Goal: Transaction & Acquisition: Purchase product/service

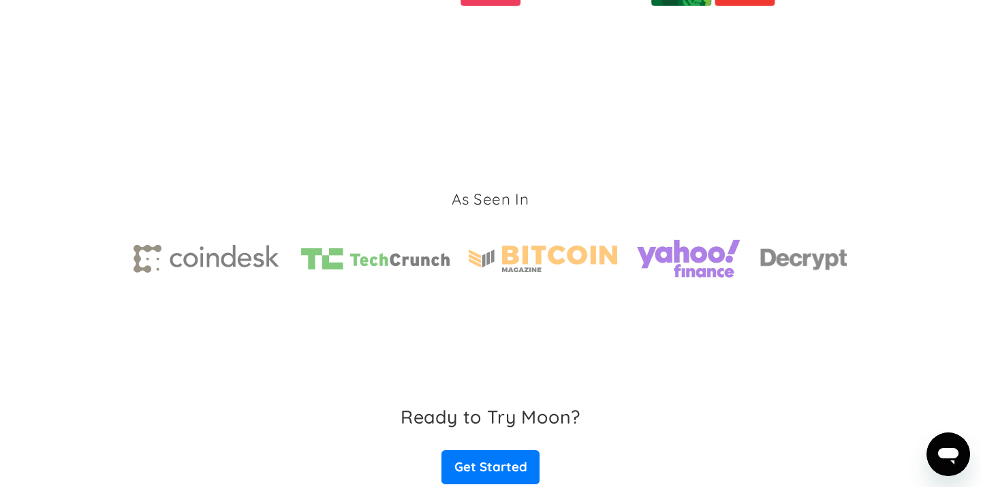
scroll to position [2182, 0]
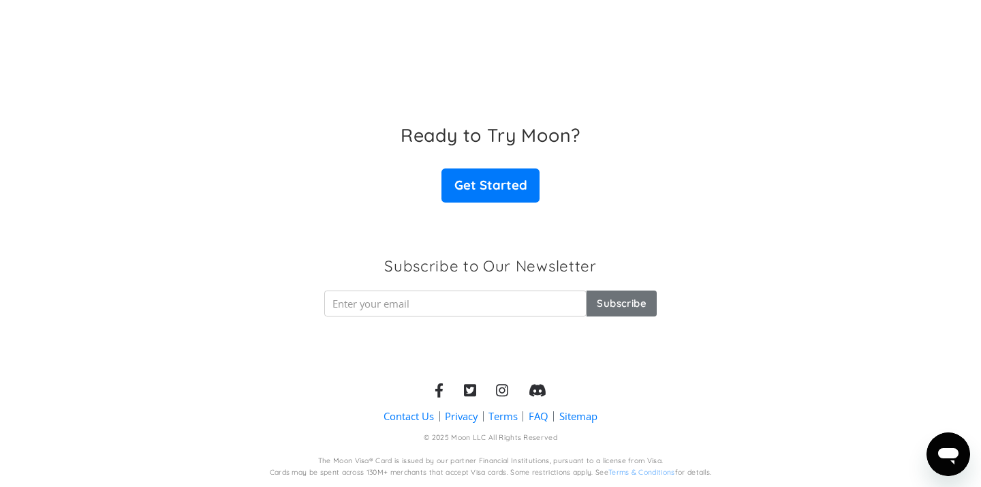
click at [457, 413] on link "Privacy" at bounding box center [461, 416] width 33 height 14
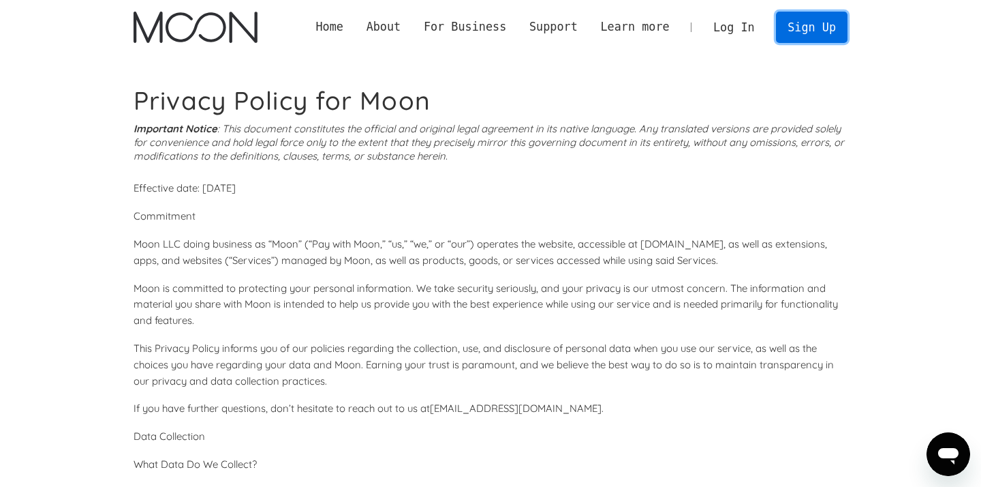
click at [832, 34] on link "Sign Up" at bounding box center [811, 27] width 71 height 31
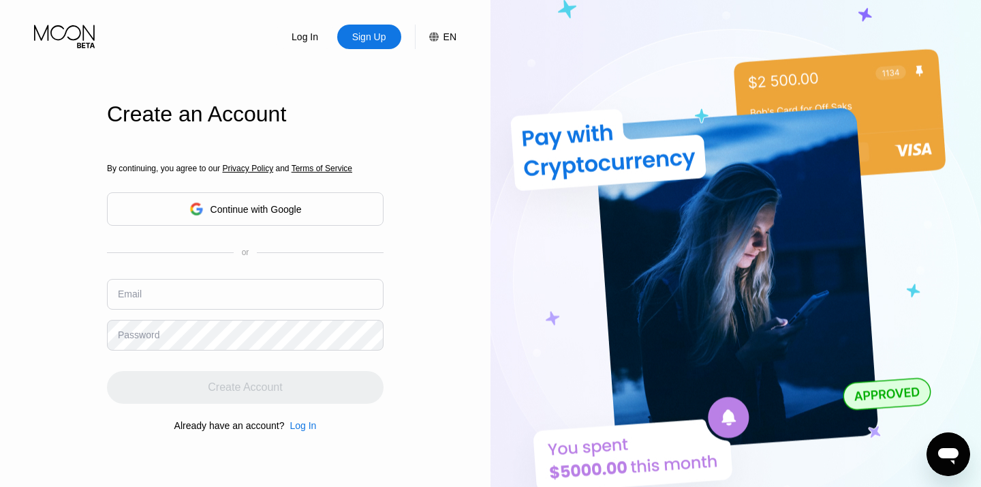
click at [225, 292] on input "text" at bounding box center [245, 294] width 277 height 31
paste input "[EMAIL_ADDRESS][DOMAIN_NAME]"
type input "[EMAIL_ADDRESS][DOMAIN_NAME]"
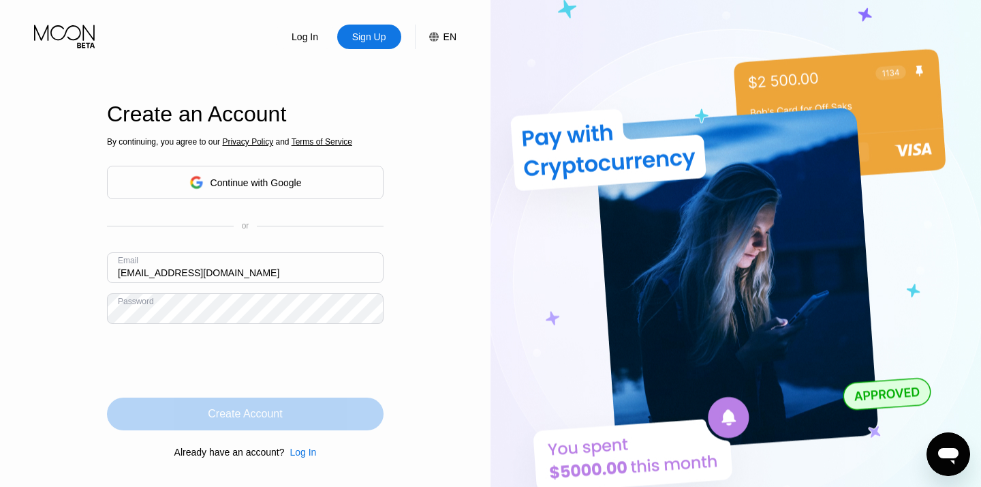
click at [328, 412] on div "Create Account" at bounding box center [245, 413] width 277 height 33
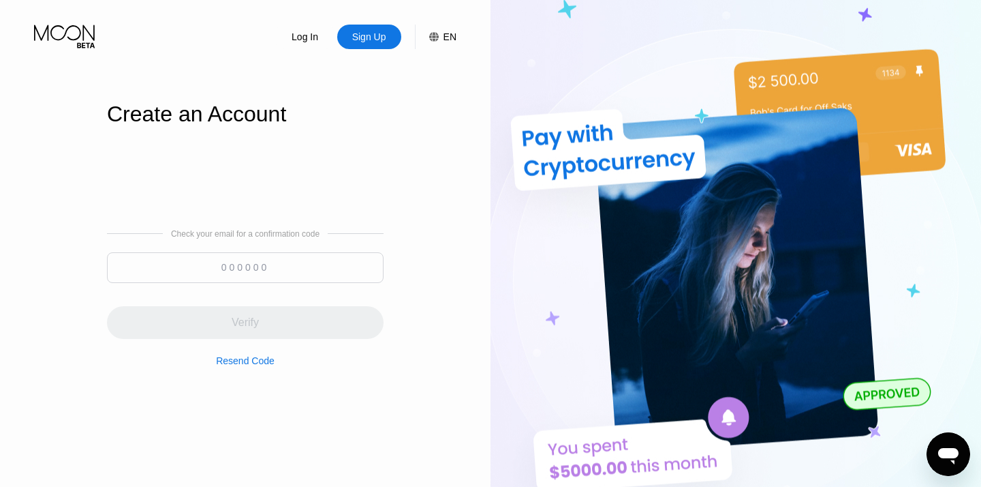
click at [301, 265] on input at bounding box center [245, 267] width 277 height 31
paste input "525130"
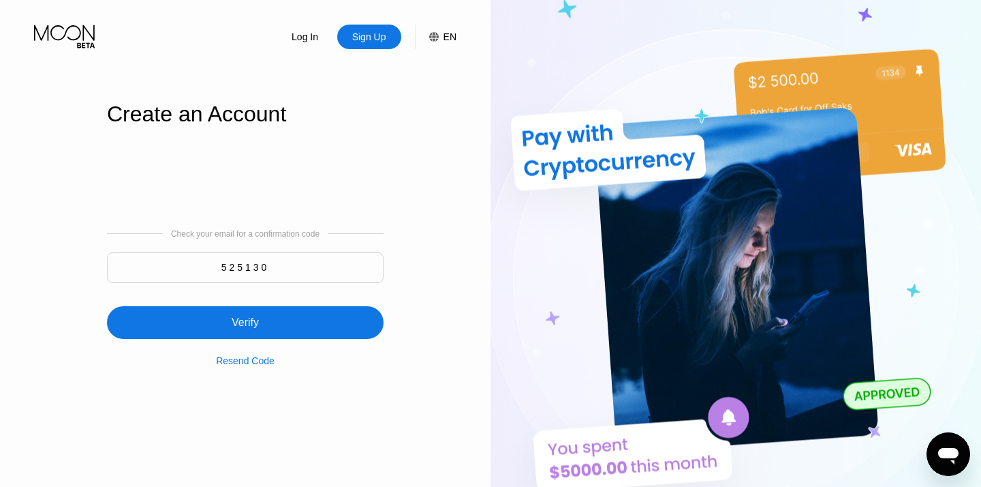
type input "525130"
click at [264, 325] on div "Verify" at bounding box center [245, 322] width 277 height 33
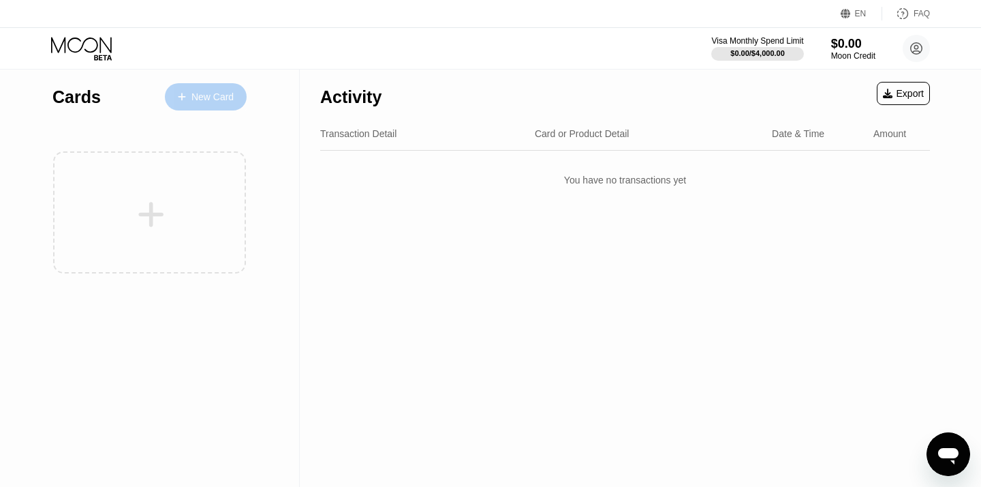
click at [220, 97] on div "New Card" at bounding box center [213, 97] width 42 height 12
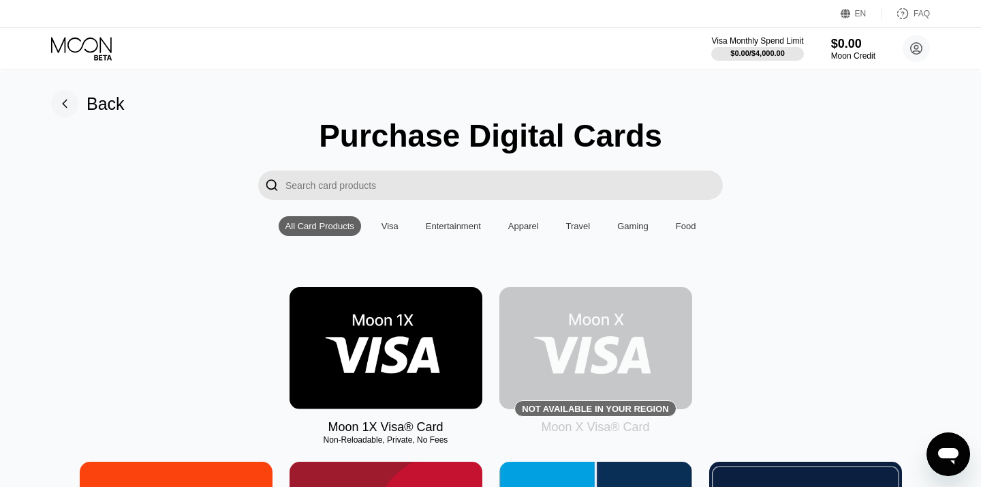
click at [114, 104] on div "Back" at bounding box center [106, 104] width 38 height 20
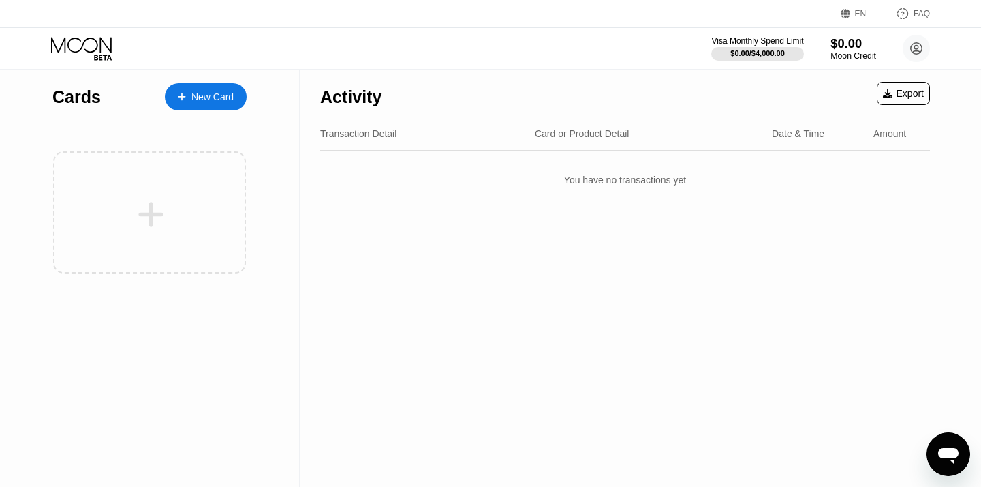
click at [849, 44] on div "$0.00" at bounding box center [854, 43] width 46 height 14
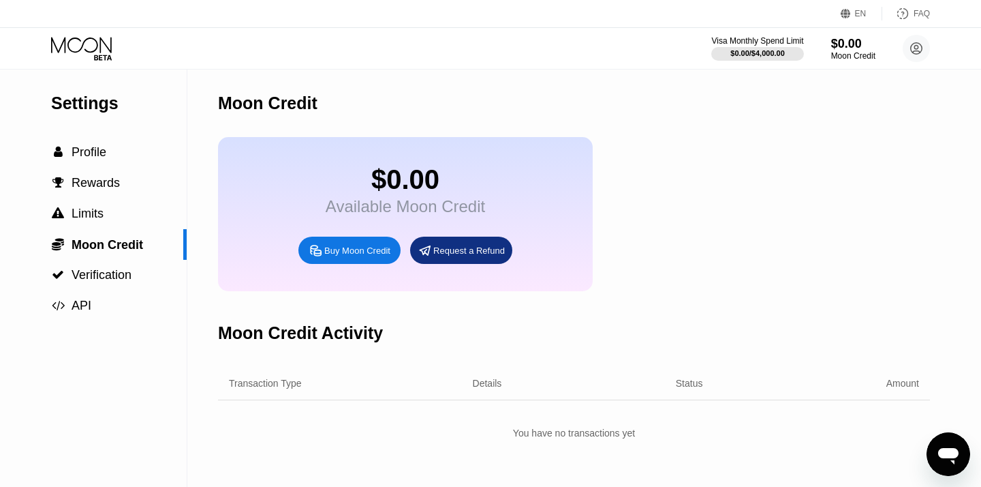
scroll to position [33, 0]
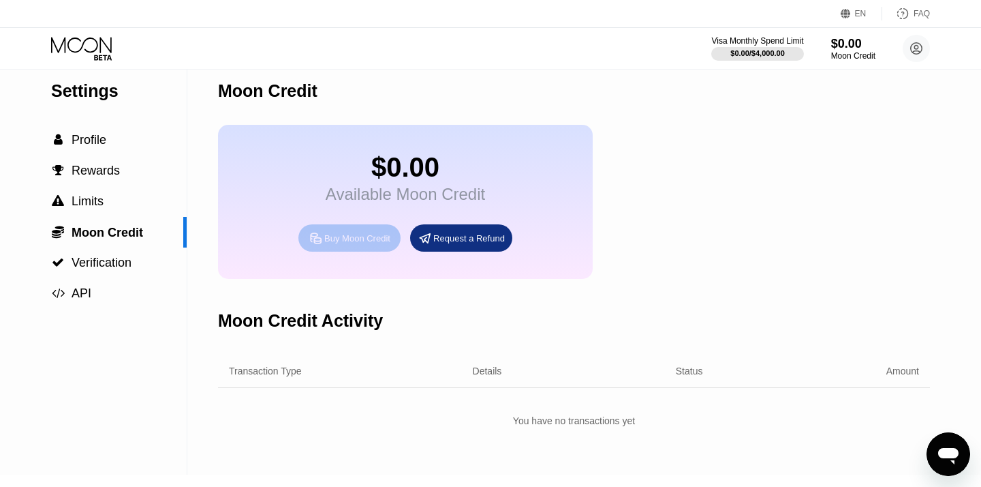
click at [358, 236] on div "Buy Moon Credit" at bounding box center [357, 238] width 66 height 12
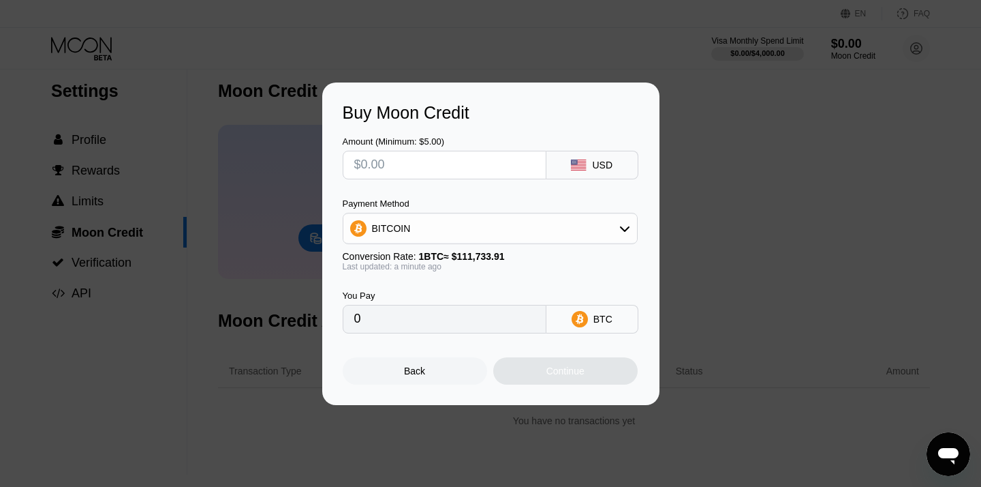
click at [455, 174] on input "text" at bounding box center [444, 164] width 181 height 27
type input "$500"
type input "0.00447492"
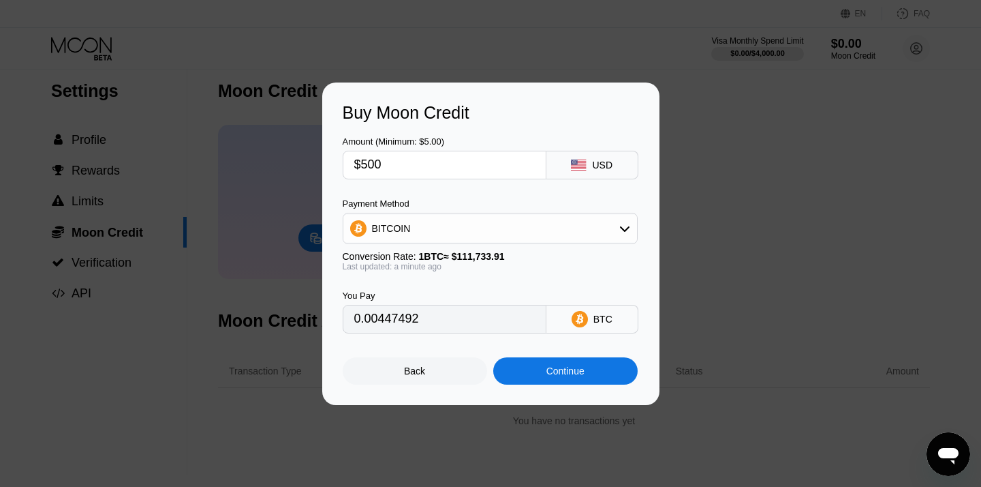
type input "$500"
click at [446, 232] on div "BITCOIN" at bounding box center [490, 228] width 294 height 27
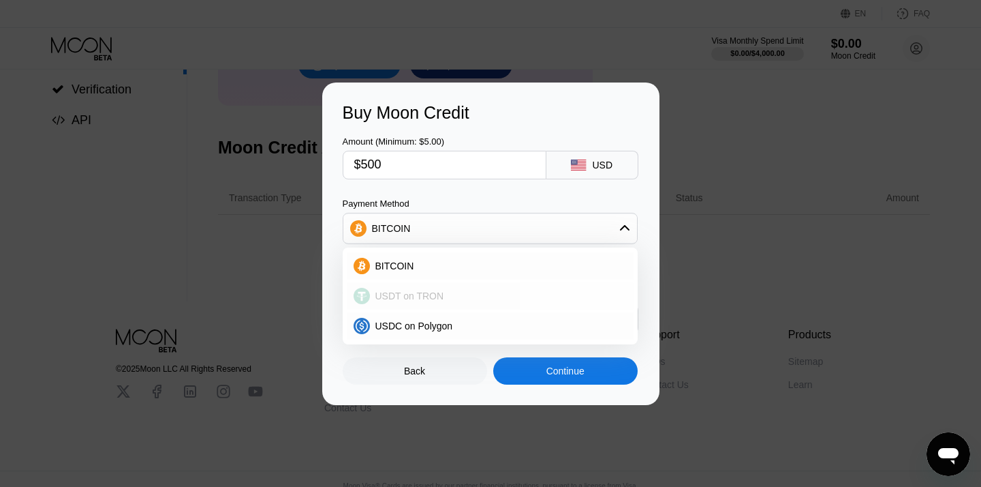
scroll to position [201, 0]
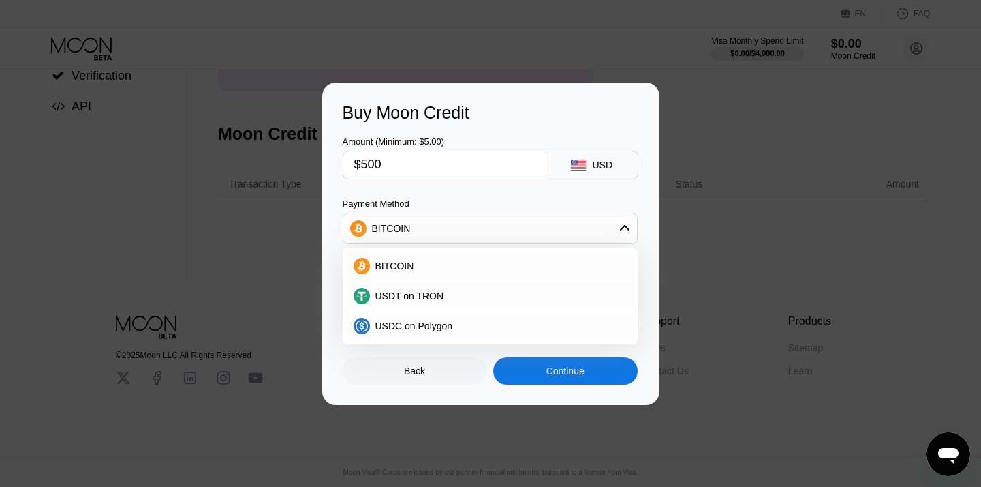
click at [468, 202] on div "Payment Method" at bounding box center [490, 203] width 295 height 10
click at [491, 219] on div "BITCOIN" at bounding box center [490, 228] width 294 height 27
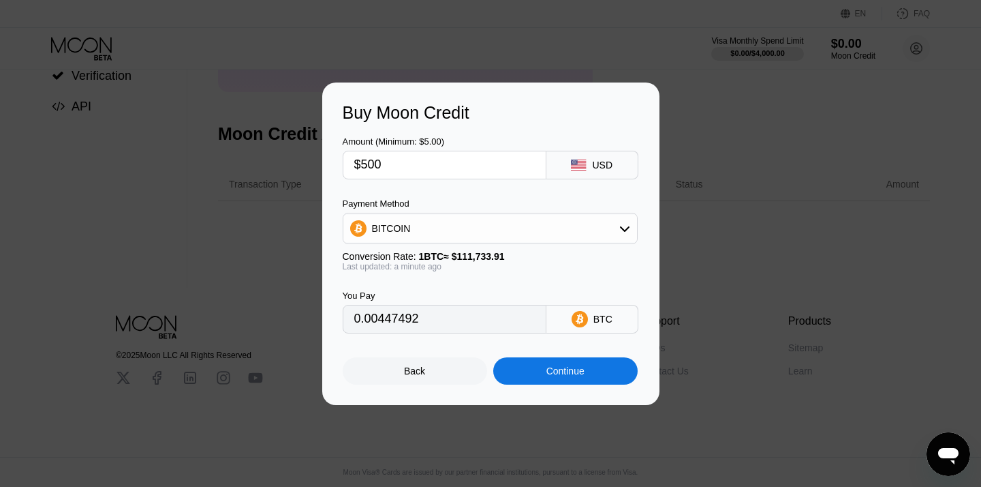
click at [611, 322] on div "BTC" at bounding box center [603, 319] width 19 height 11
click at [612, 229] on div "BITCOIN" at bounding box center [490, 228] width 294 height 27
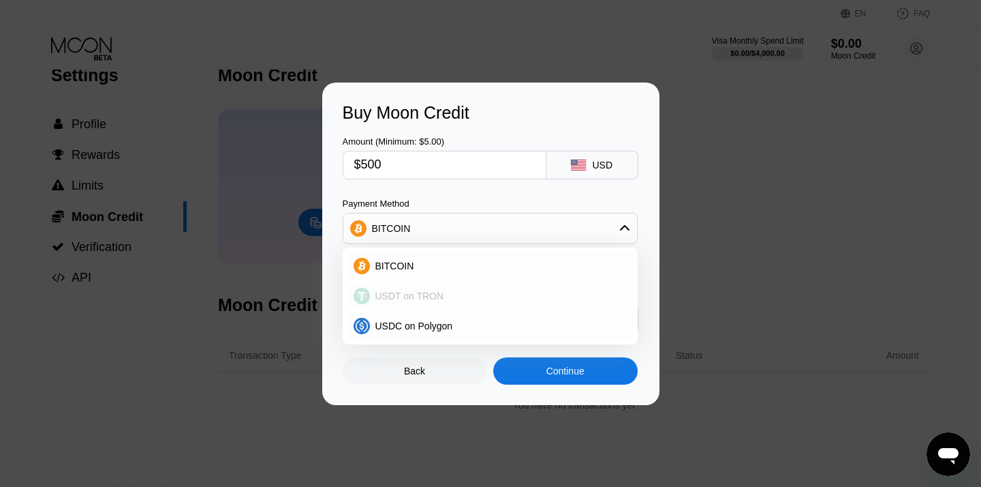
scroll to position [0, 0]
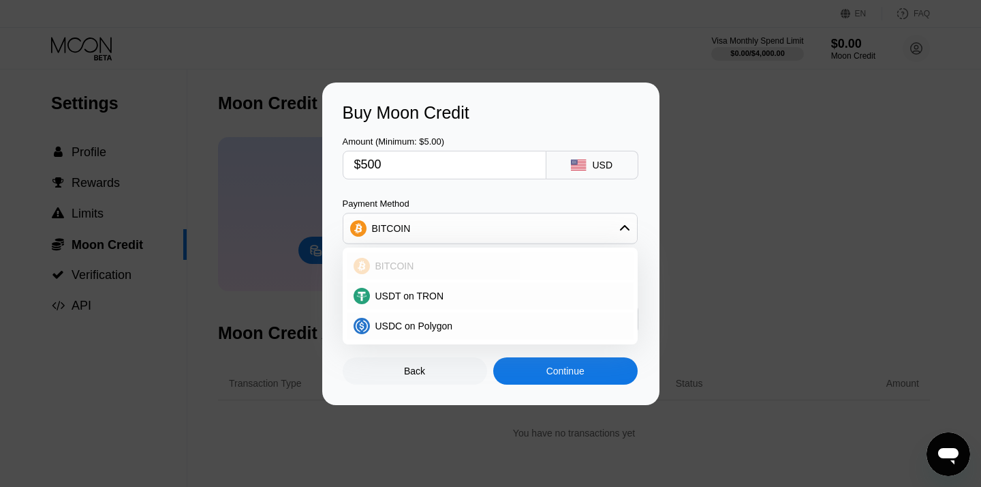
click at [428, 268] on div "BITCOIN" at bounding box center [498, 265] width 257 height 11
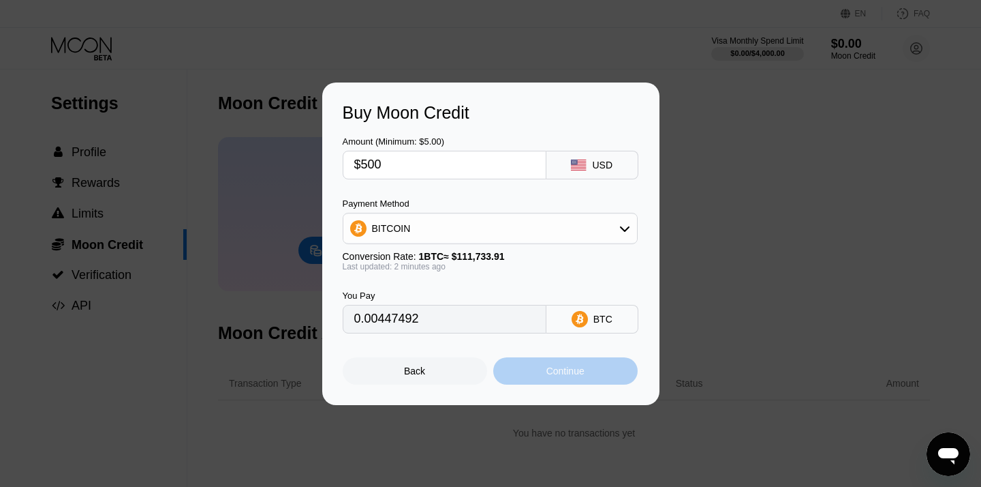
click at [587, 376] on div "Continue" at bounding box center [565, 370] width 144 height 27
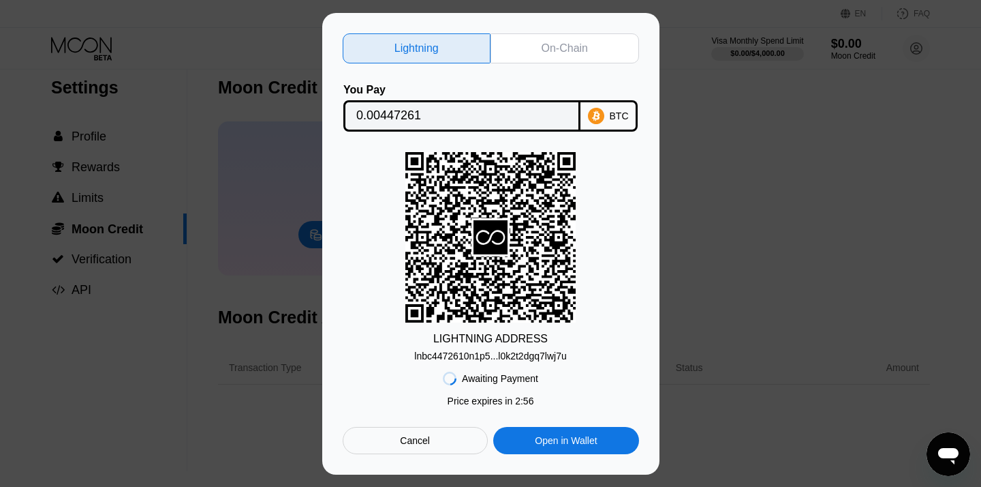
scroll to position [13, 0]
click at [503, 358] on div "lnbc4472610n1p5...l0k2t2dgq7lwj7u" at bounding box center [490, 355] width 152 height 11
click at [558, 46] on div "On-Chain" at bounding box center [565, 49] width 46 height 14
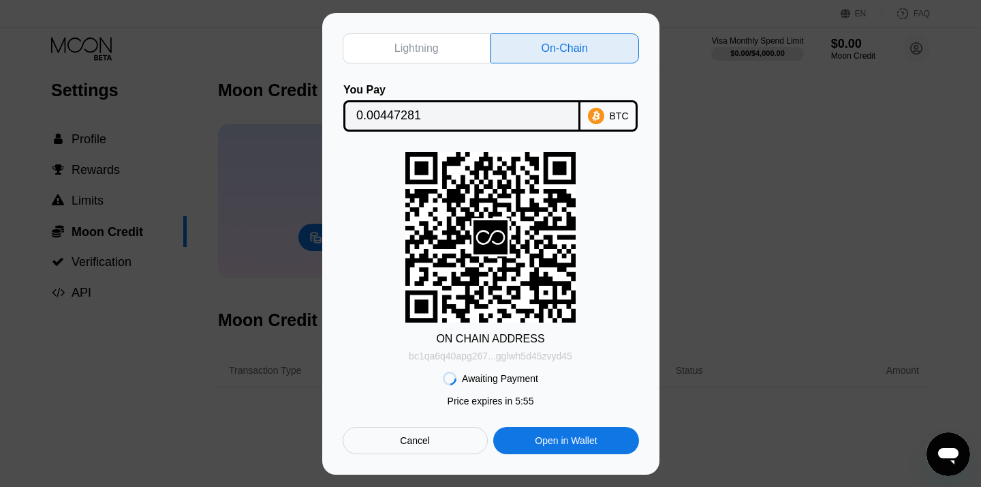
click at [516, 354] on div "bc1qa6q40apg267...gglwh5d45zvyd45" at bounding box center [491, 355] width 164 height 11
click at [393, 110] on input "0.00447281" at bounding box center [461, 115] width 211 height 27
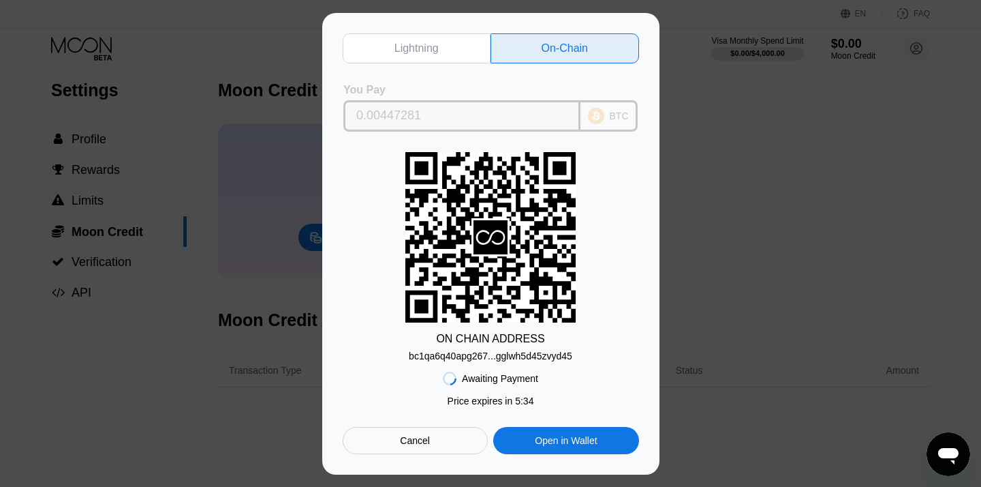
click at [453, 118] on input "0.00447281" at bounding box center [461, 115] width 211 height 27
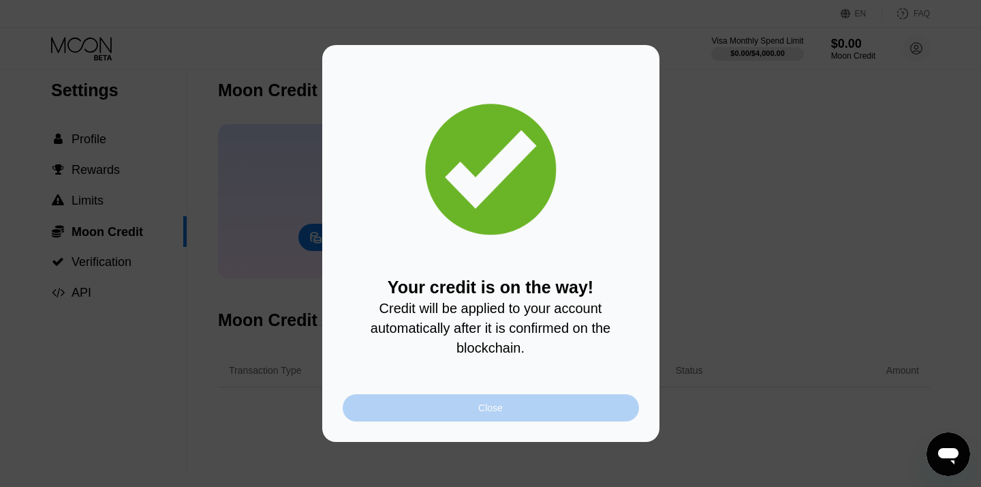
click at [495, 406] on div "Close" at bounding box center [490, 407] width 25 height 11
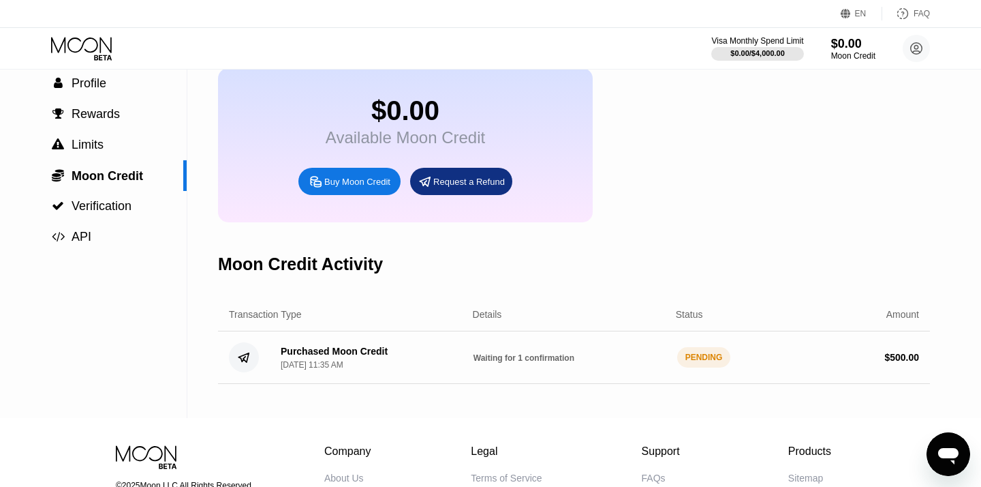
scroll to position [3, 0]
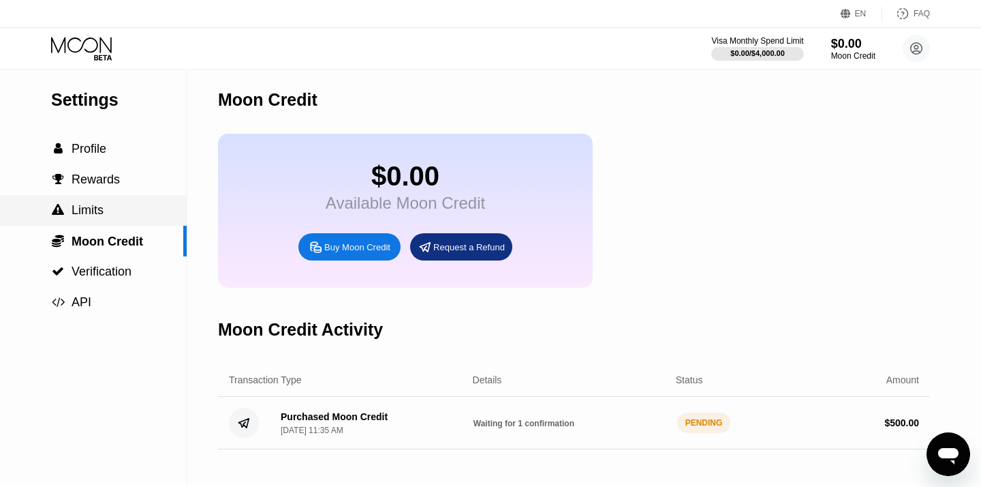
click at [89, 210] on span "Limits" at bounding box center [88, 210] width 32 height 14
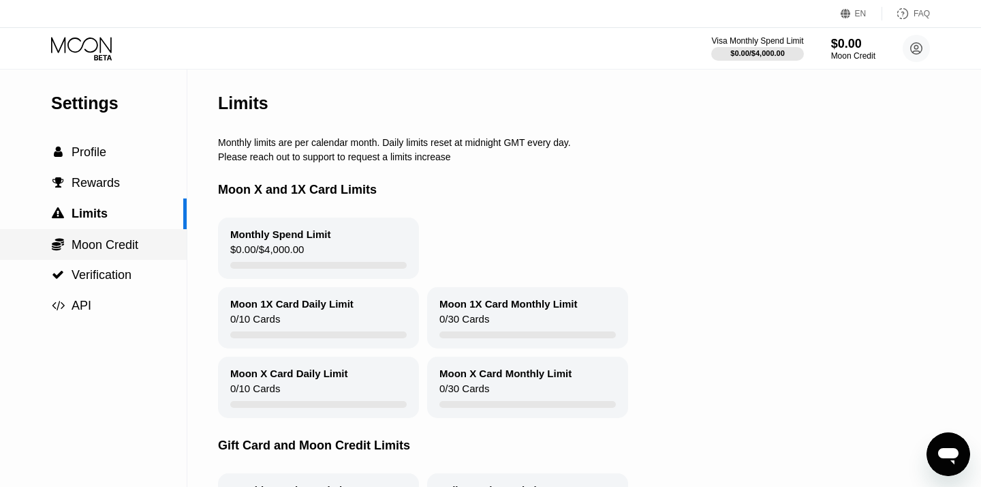
click at [96, 249] on span "Moon Credit" at bounding box center [105, 245] width 67 height 14
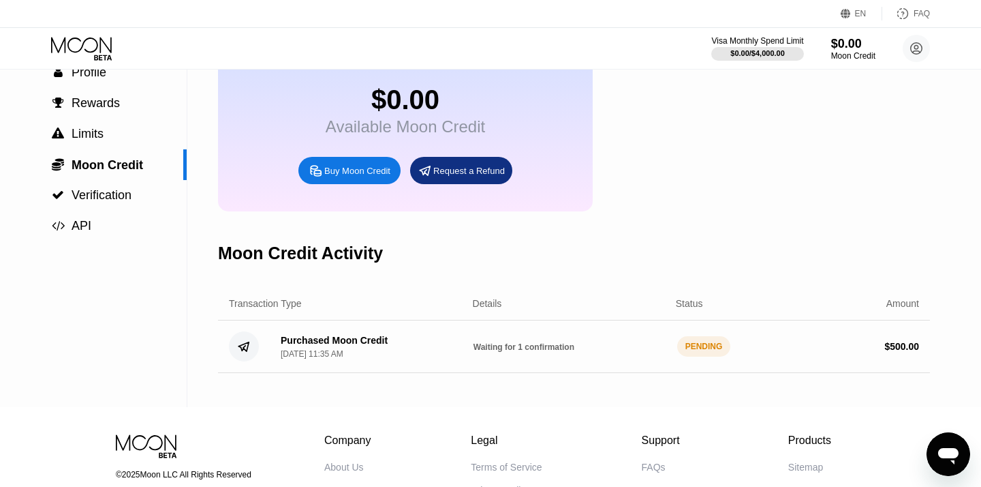
scroll to position [79, 0]
click at [112, 198] on span "Verification" at bounding box center [102, 196] width 60 height 14
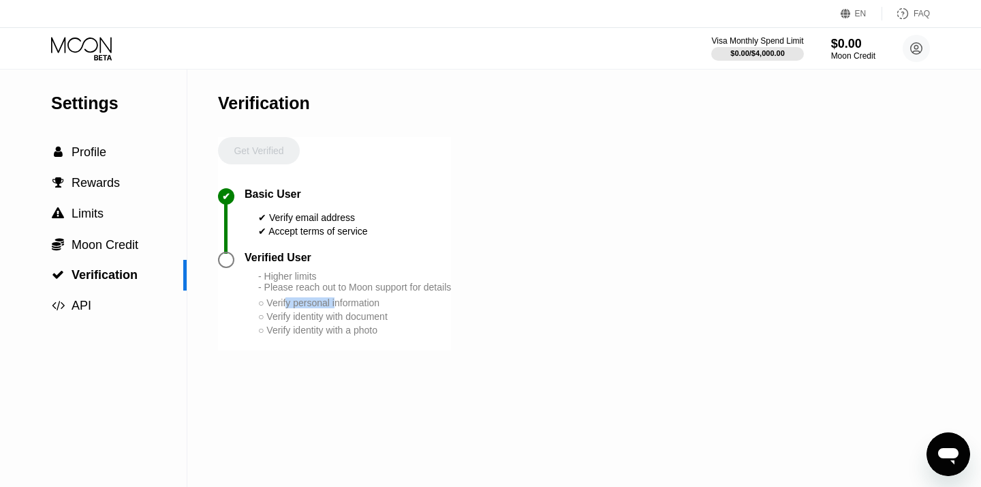
drag, startPoint x: 289, startPoint y: 308, endPoint x: 383, endPoint y: 303, distance: 94.2
click at [383, 303] on div "○ Verify personal information" at bounding box center [354, 302] width 193 height 11
drag, startPoint x: 294, startPoint y: 320, endPoint x: 395, endPoint y: 318, distance: 101.6
click at [394, 318] on div "○ Verify identity with document" at bounding box center [354, 316] width 193 height 11
drag, startPoint x: 282, startPoint y: 337, endPoint x: 377, endPoint y: 336, distance: 94.7
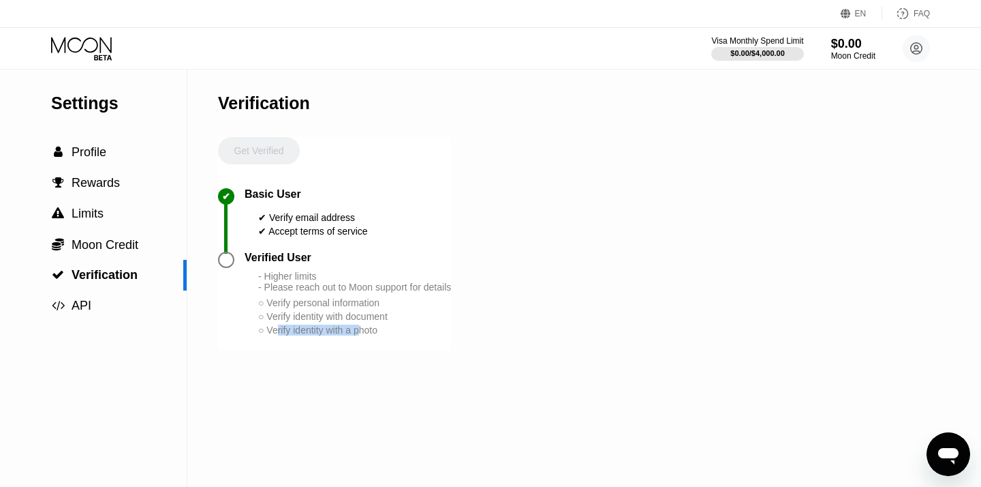
click at [373, 335] on div "○ Verify identity with a photo" at bounding box center [354, 329] width 193 height 11
click at [362, 379] on div "Verification Get Verified ✔ Basic User ✔ Verify email address ✔ Accept terms of…" at bounding box center [334, 278] width 233 height 417
click at [86, 245] on span "Moon Credit" at bounding box center [105, 245] width 67 height 14
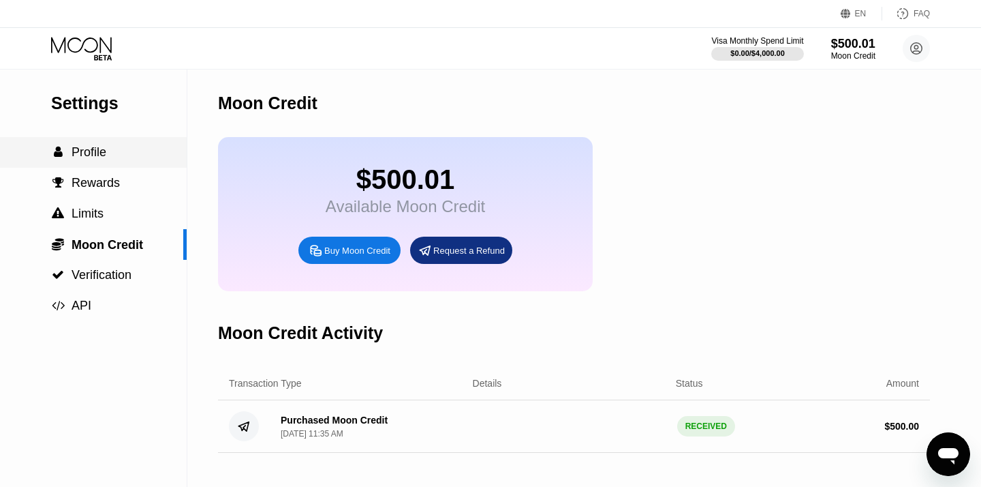
click at [91, 145] on span "Profile" at bounding box center [89, 152] width 35 height 14
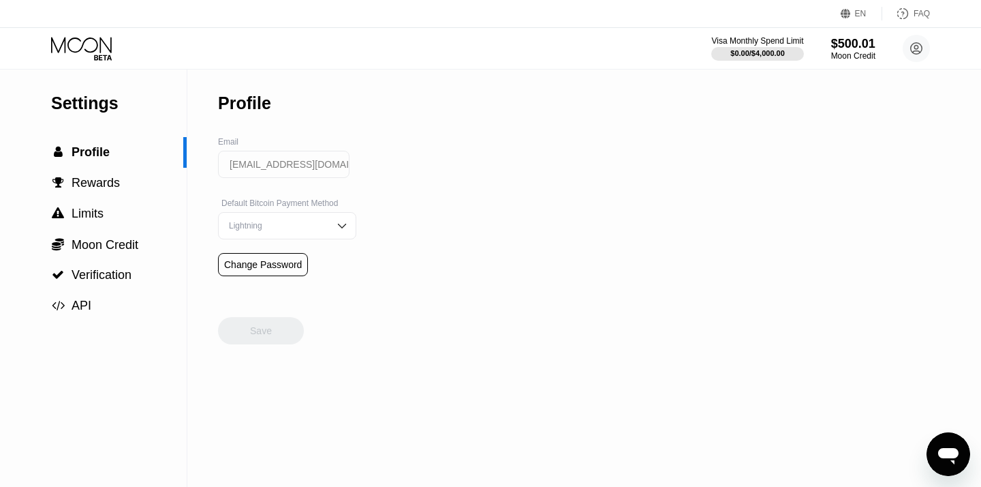
click at [91, 57] on icon at bounding box center [82, 49] width 63 height 24
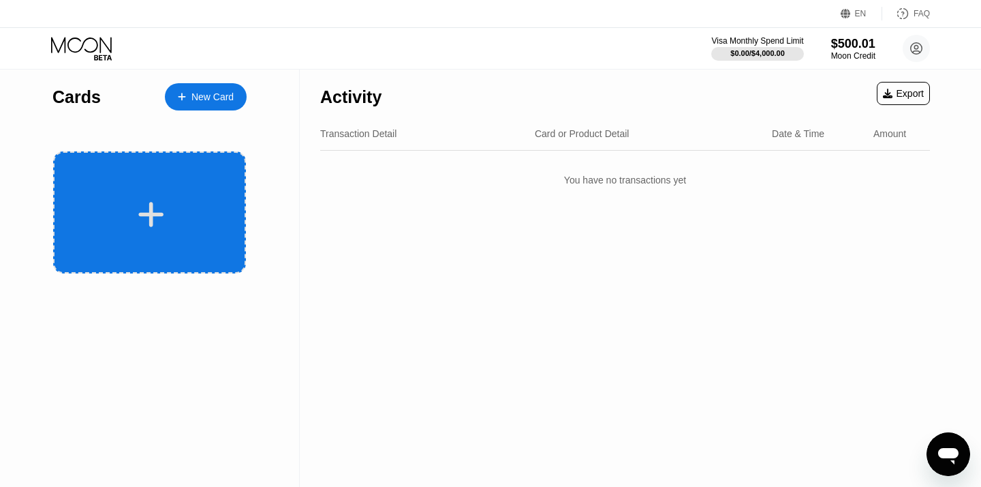
click at [172, 196] on div at bounding box center [149, 212] width 193 height 122
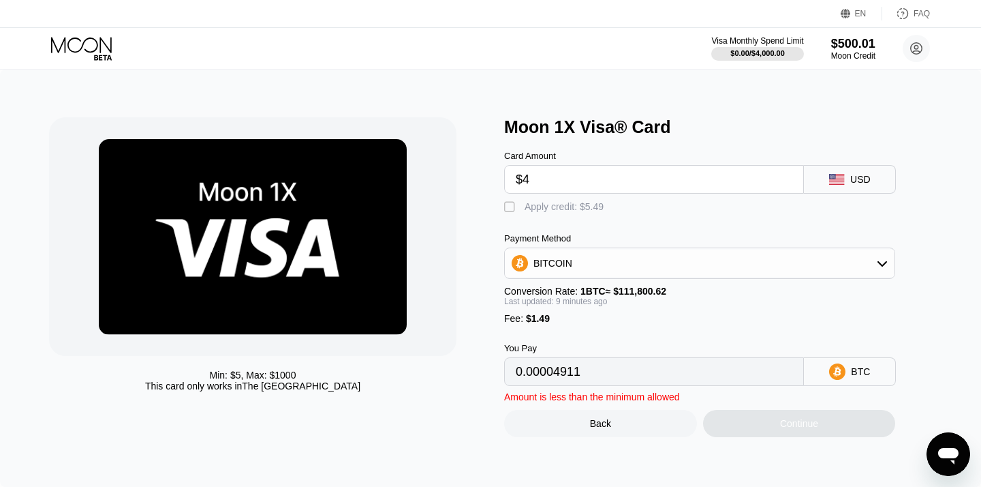
type input "$4"
type input "0"
type input "$5"
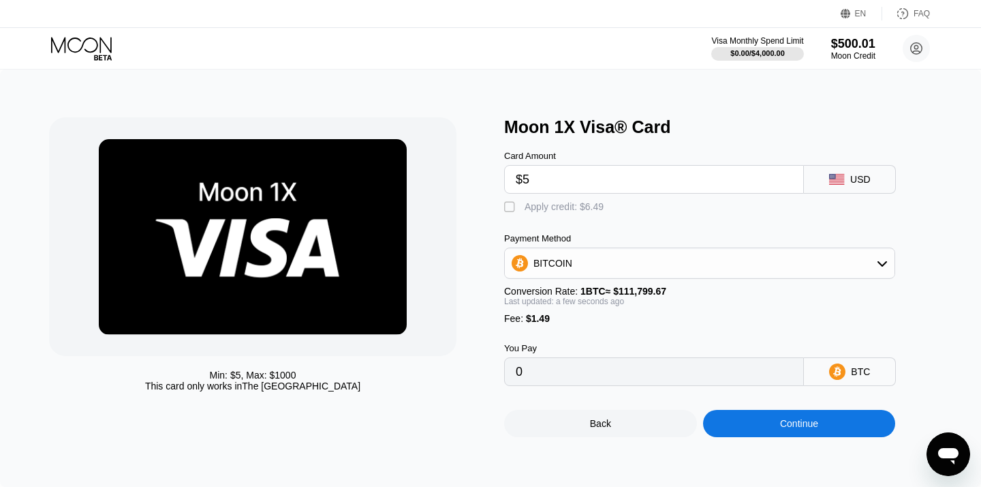
type input "0.00005806"
type input "$500"
type input "0.00448562"
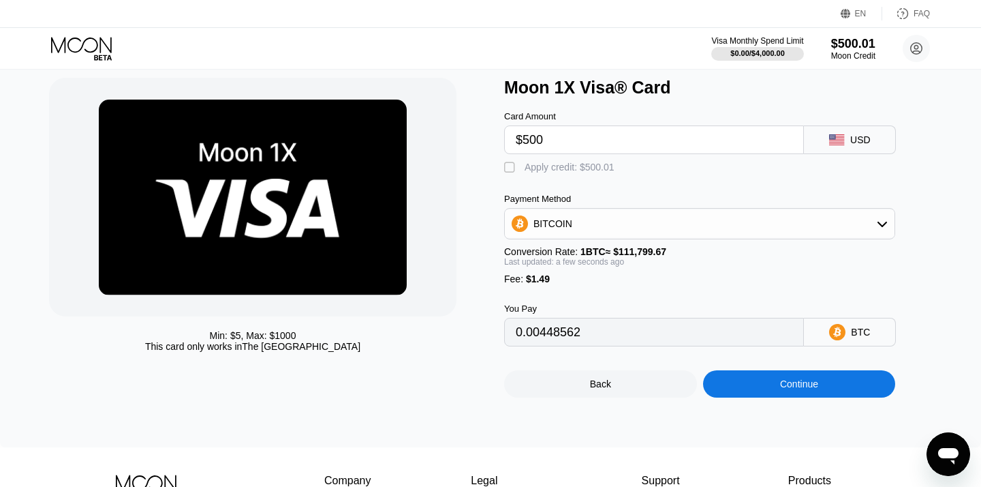
scroll to position [33, 0]
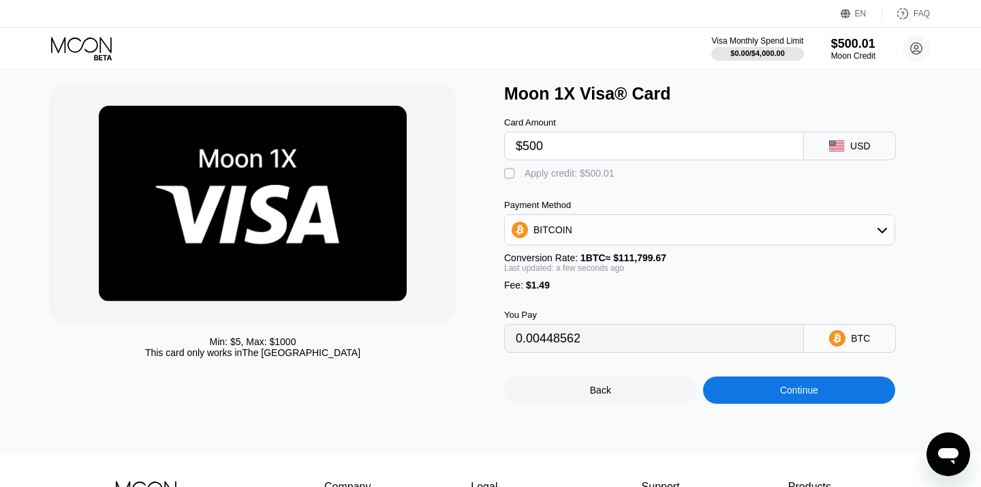
type input "$500"
click at [610, 234] on div "BITCOIN" at bounding box center [700, 229] width 390 height 27
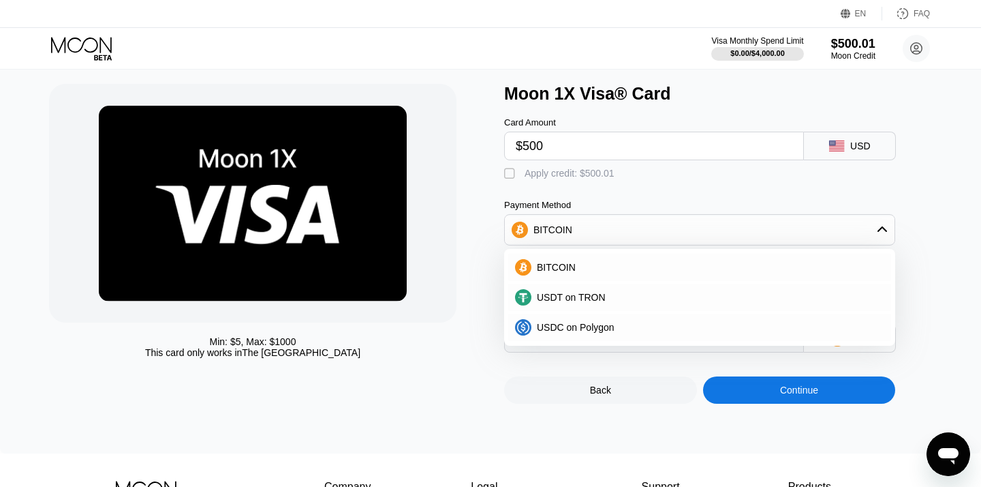
click at [622, 198] on div "Card Amount $500 USD  Apply credit: $500.01 Payment Method BITCOIN BITCOIN USD…" at bounding box center [722, 228] width 436 height 249
click at [577, 199] on div "Card Amount $500 USD  Apply credit: $500.01 Payment Method BITCOIN BITCOIN USD…" at bounding box center [722, 228] width 436 height 249
click at [556, 262] on span "BITCOIN" at bounding box center [556, 267] width 39 height 11
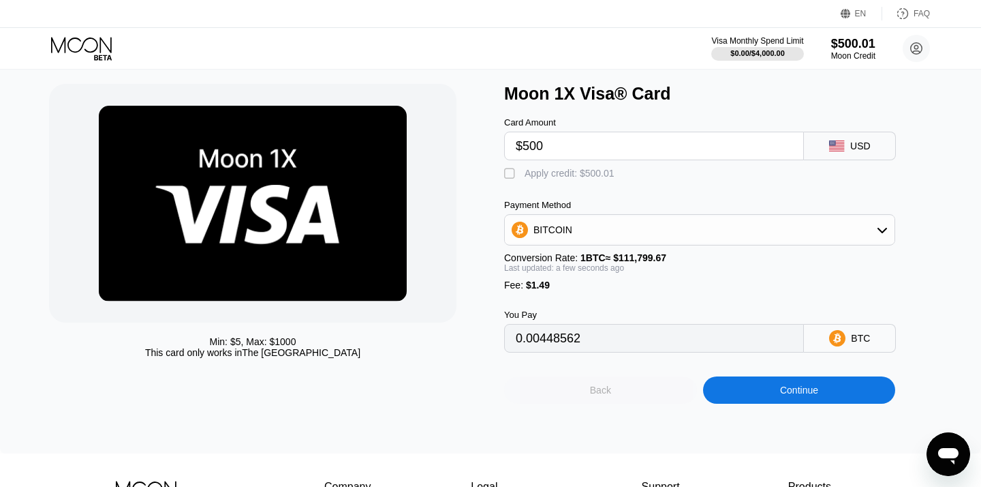
click at [620, 401] on div "Back" at bounding box center [600, 389] width 193 height 27
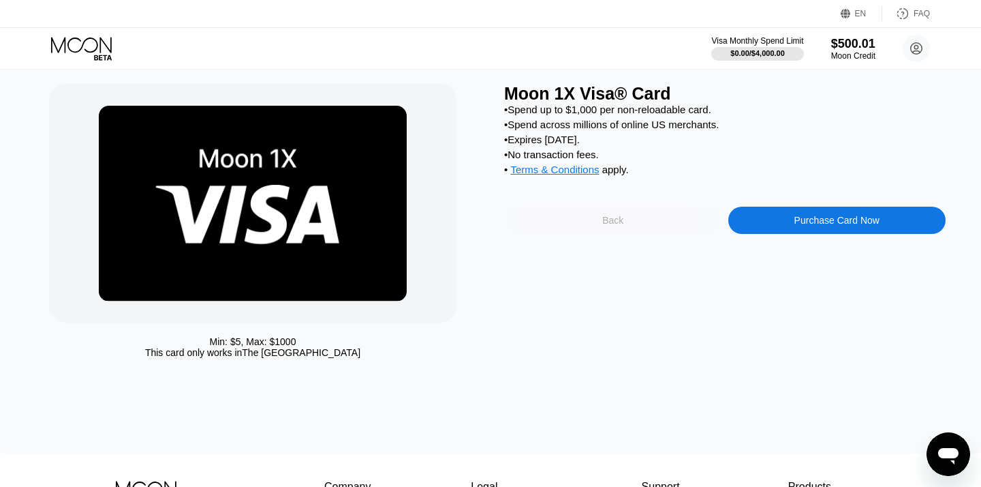
click at [665, 222] on div "Back" at bounding box center [613, 220] width 218 height 27
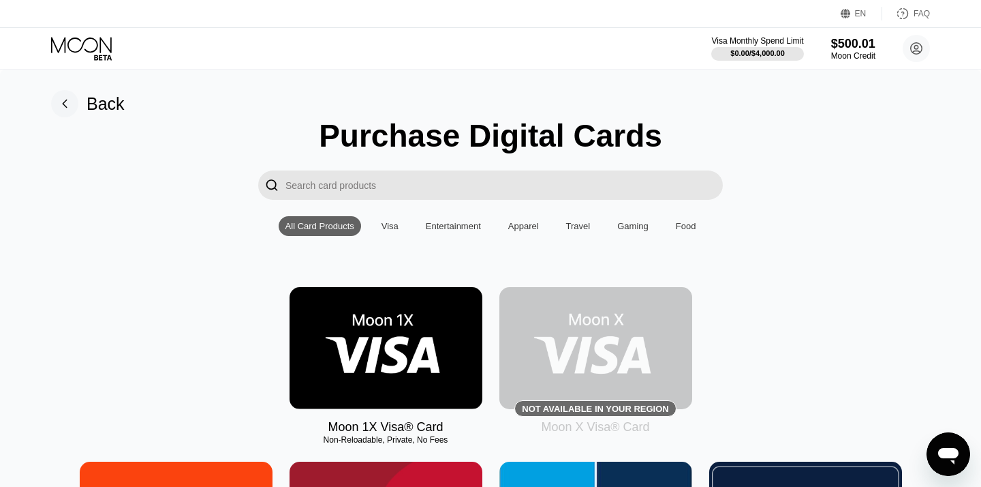
scroll to position [0, 0]
click at [365, 335] on img at bounding box center [386, 348] width 193 height 122
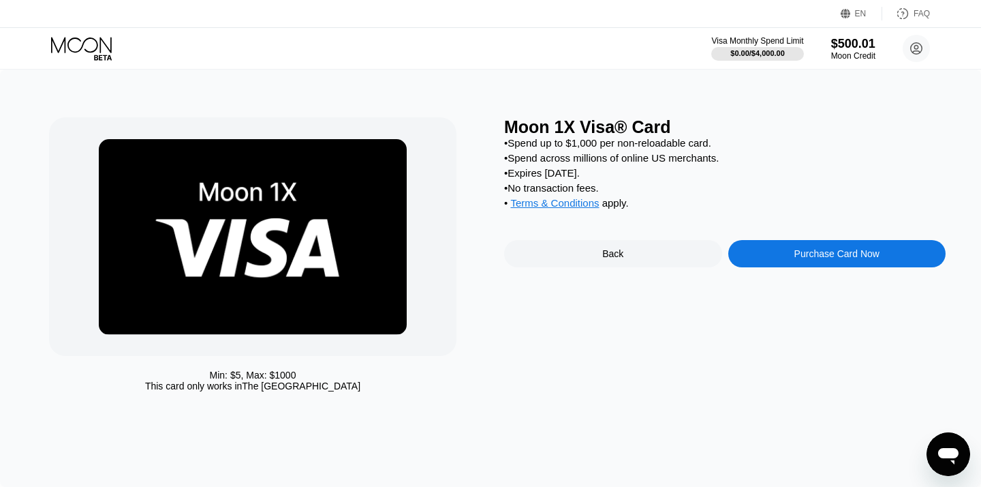
click at [795, 254] on div "Purchase Card Now" at bounding box center [837, 253] width 85 height 11
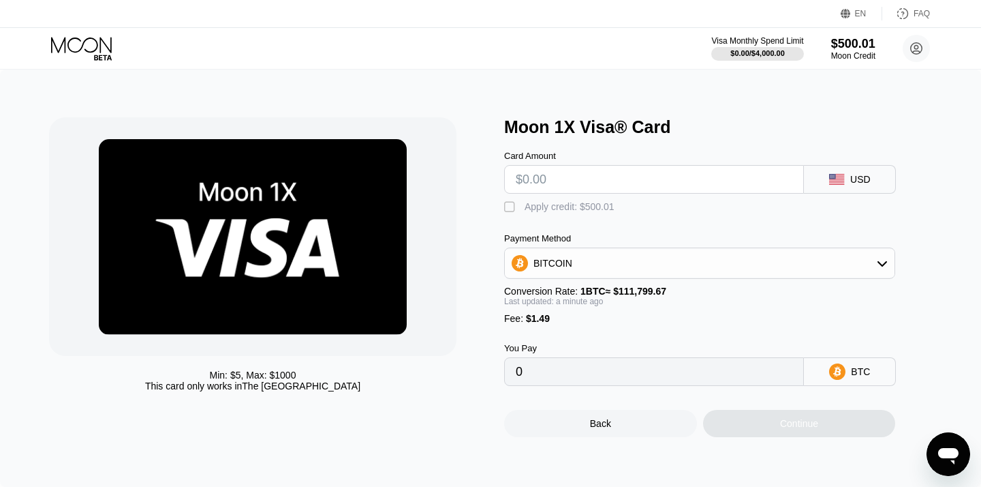
click at [606, 173] on input "text" at bounding box center [654, 179] width 277 height 27
type input "$4"
type input "0.00004911"
type input "$400"
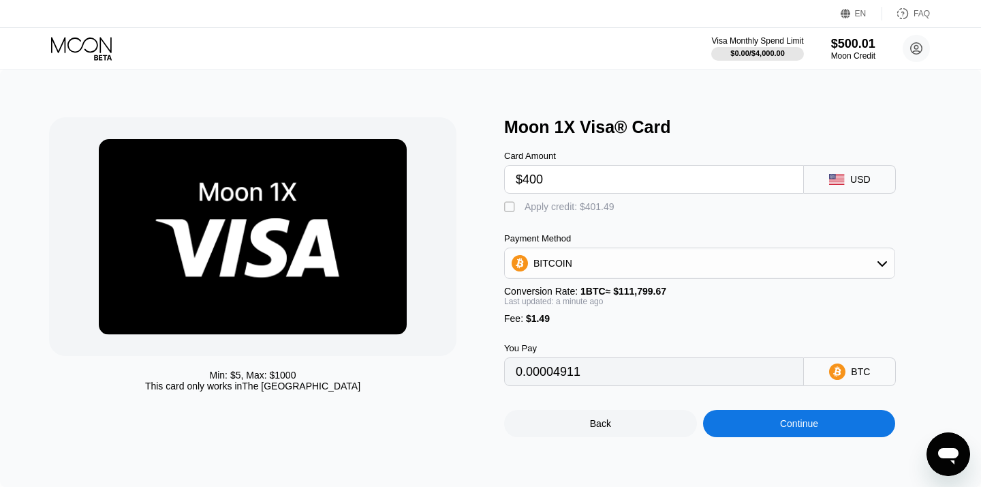
type input "0.00359116"
type input "$400"
click at [681, 260] on div "BITCOIN" at bounding box center [700, 262] width 390 height 27
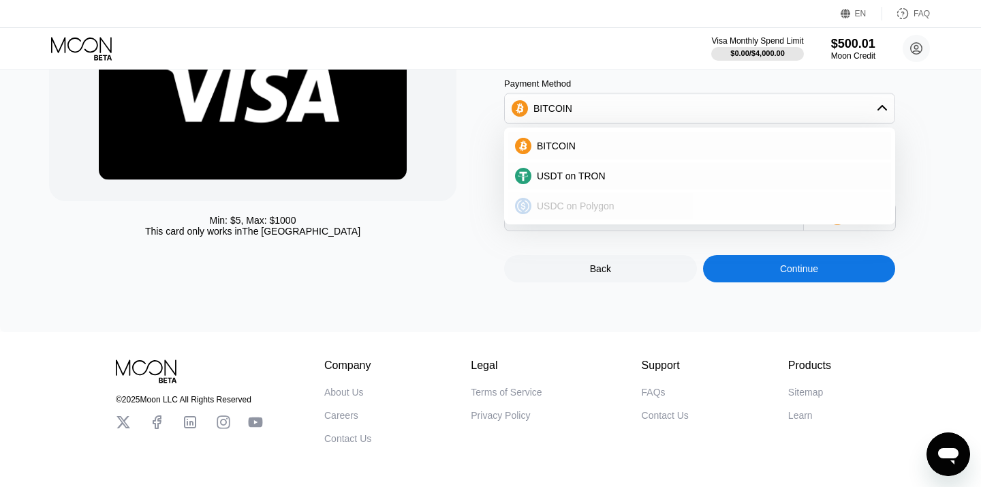
scroll to position [168, 0]
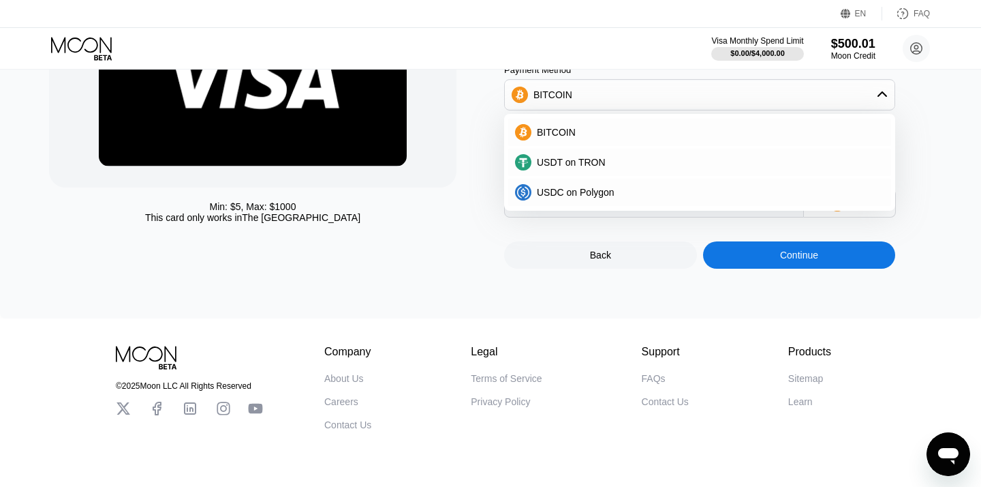
click at [647, 297] on div "Min: $ 5 , Max: $ 1000 This card only works in The United States Moon 1X Visa® …" at bounding box center [490, 109] width 981 height 417
click at [851, 44] on div "$500.01" at bounding box center [854, 43] width 46 height 14
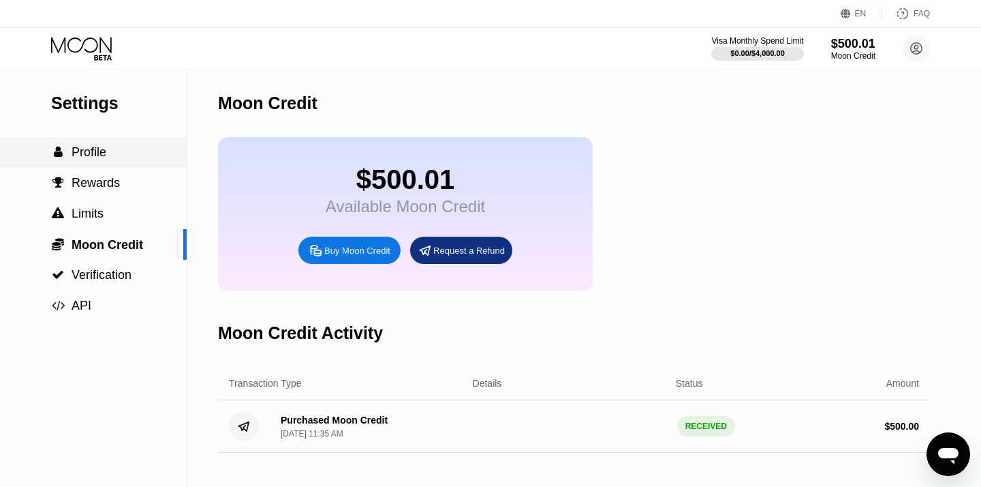
click at [117, 157] on div " Profile" at bounding box center [93, 152] width 187 height 14
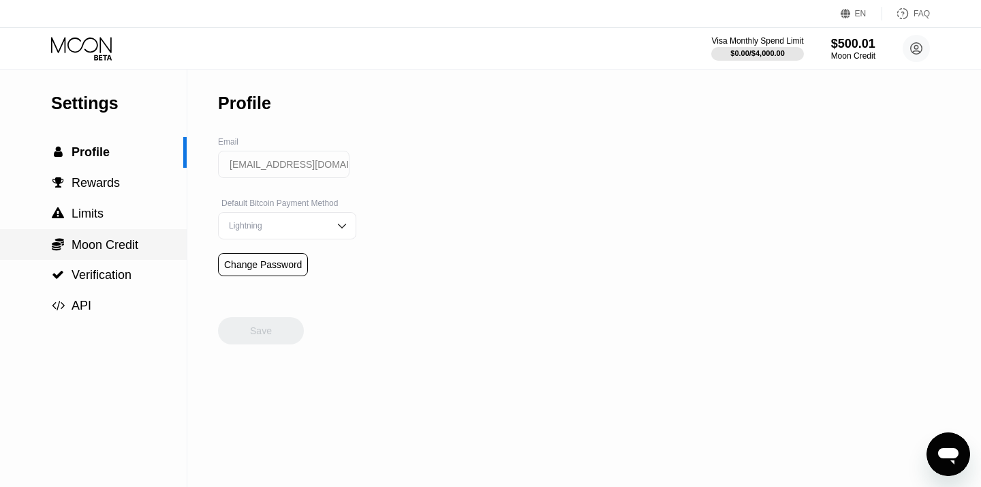
click at [116, 245] on span "Moon Credit" at bounding box center [105, 245] width 67 height 14
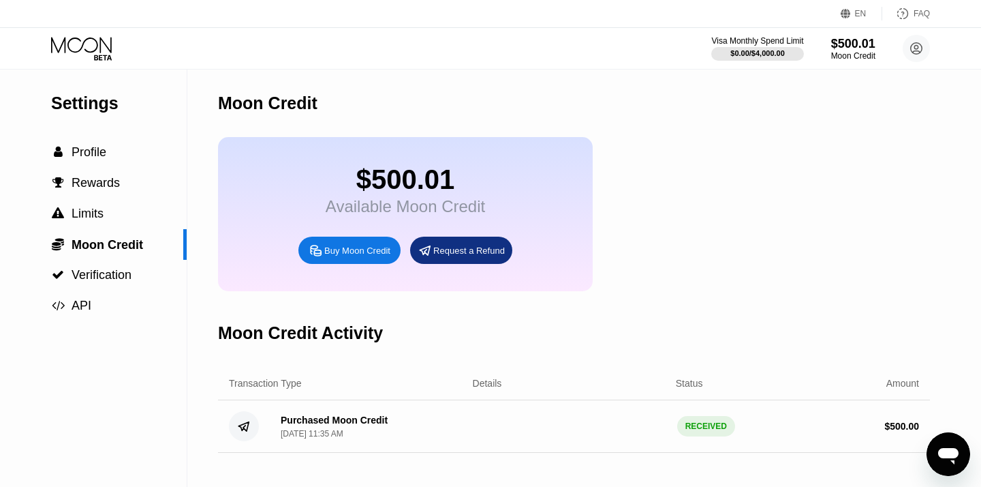
scroll to position [80, 0]
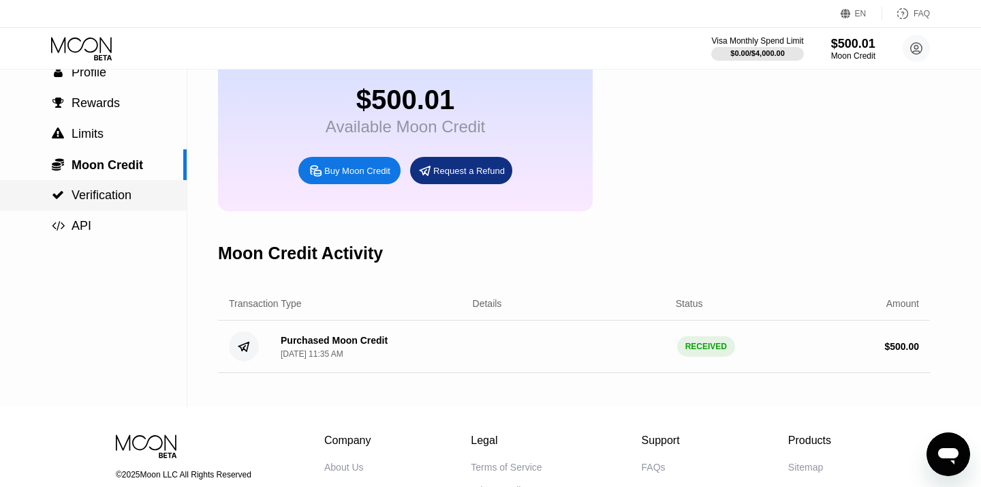
click at [119, 187] on div " Verification" at bounding box center [93, 195] width 187 height 31
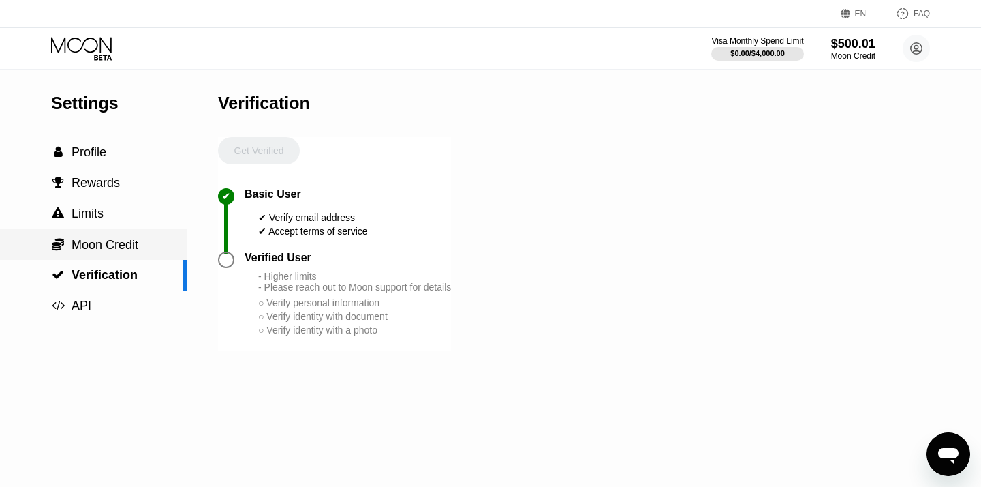
click at [117, 236] on div " Moon Credit" at bounding box center [93, 244] width 187 height 31
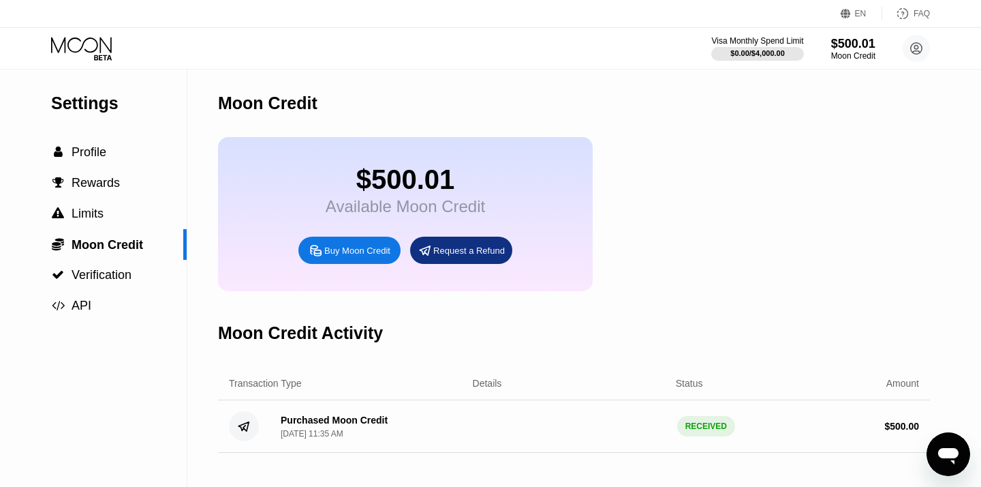
click at [89, 44] on icon at bounding box center [82, 49] width 63 height 24
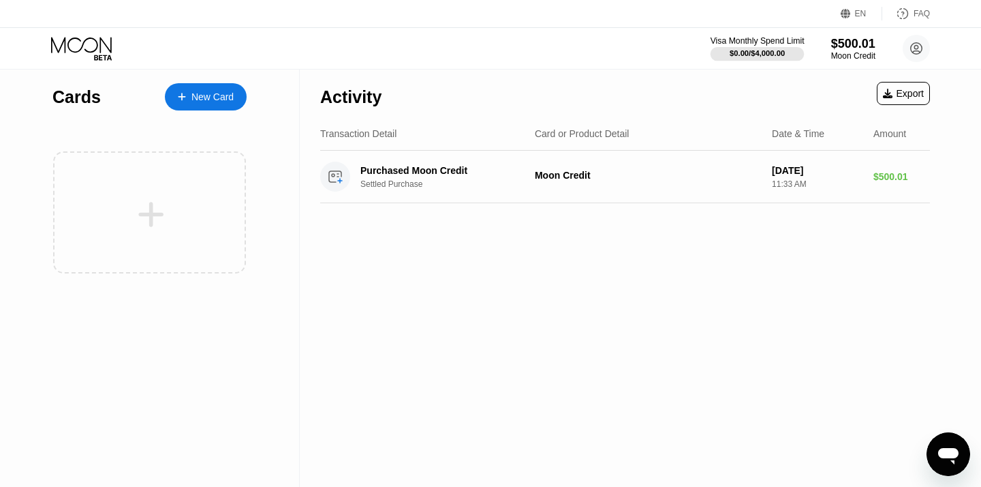
click at [769, 55] on div "$0.00 / $4,000.00" at bounding box center [757, 53] width 55 height 8
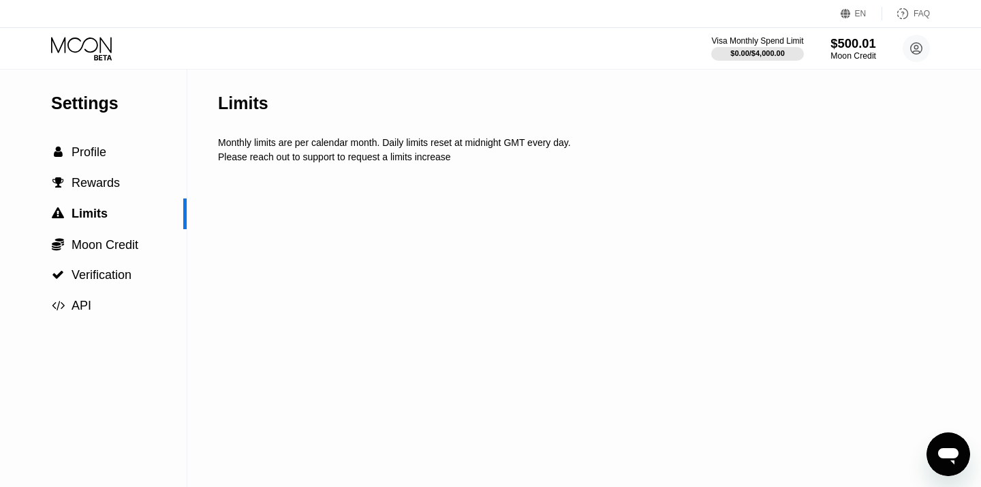
click at [840, 54] on div "Moon Credit" at bounding box center [854, 56] width 46 height 10
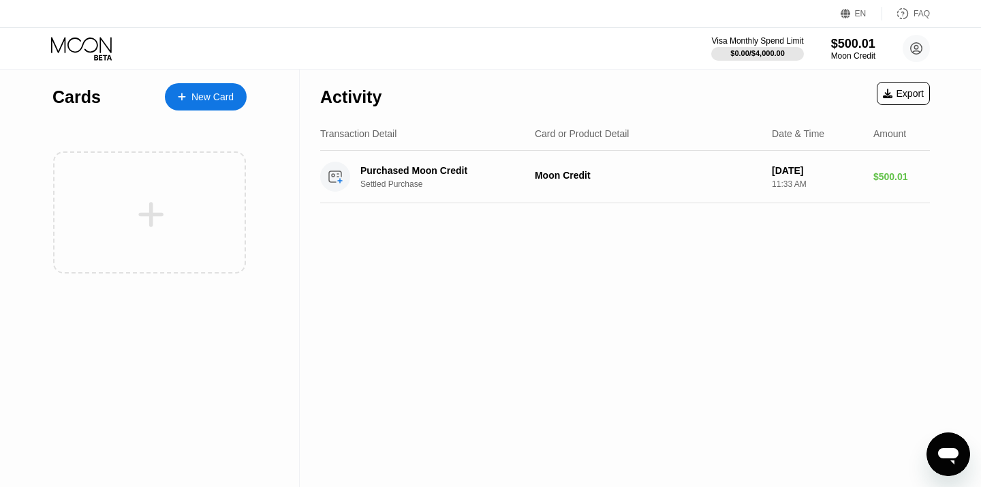
click at [232, 100] on div "New Card" at bounding box center [213, 97] width 42 height 12
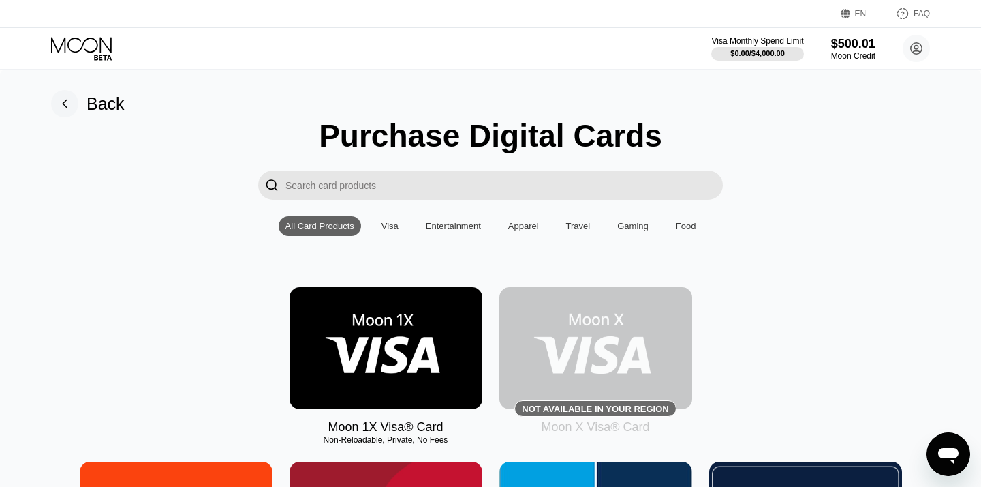
scroll to position [73, 0]
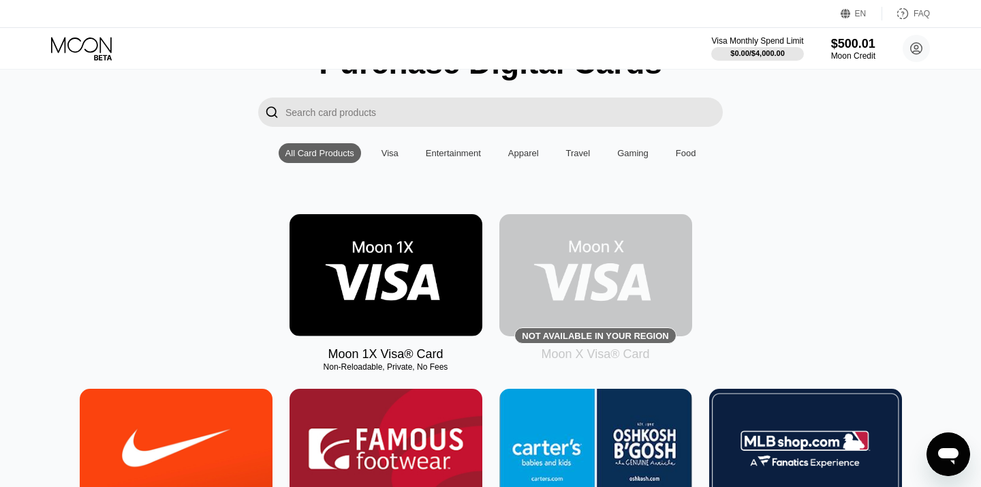
click at [371, 291] on img at bounding box center [386, 275] width 193 height 122
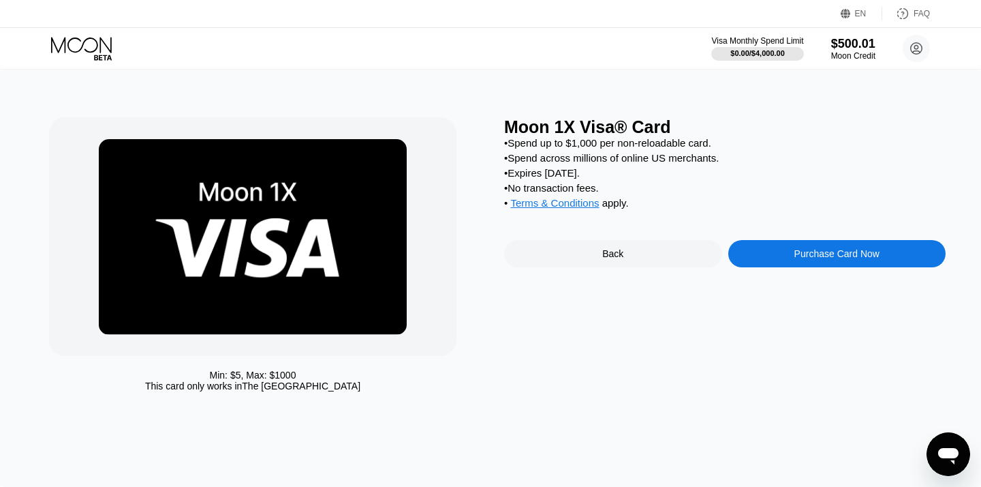
click at [822, 250] on div "Purchase Card Now" at bounding box center [837, 253] width 85 height 11
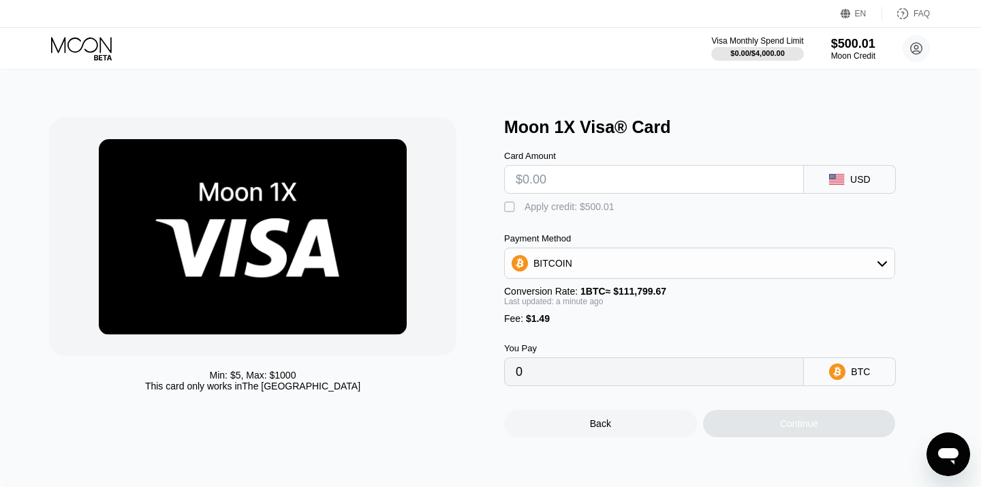
click at [574, 209] on div "Apply credit: $500.01" at bounding box center [570, 206] width 90 height 11
click at [590, 174] on input "text" at bounding box center [654, 179] width 277 height 27
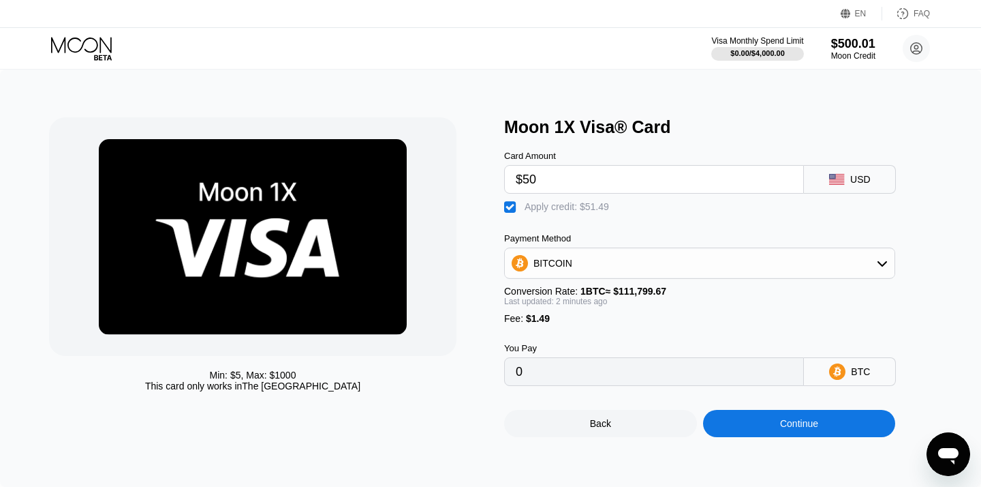
type input "$500"
type input "0.00001324"
type input "$50"
type input "0"
type input "$5"
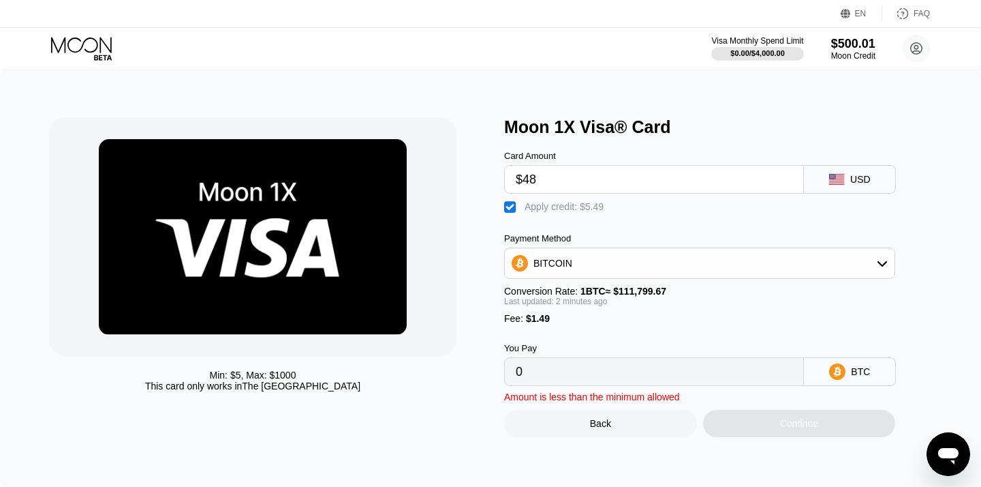
type input "$480"
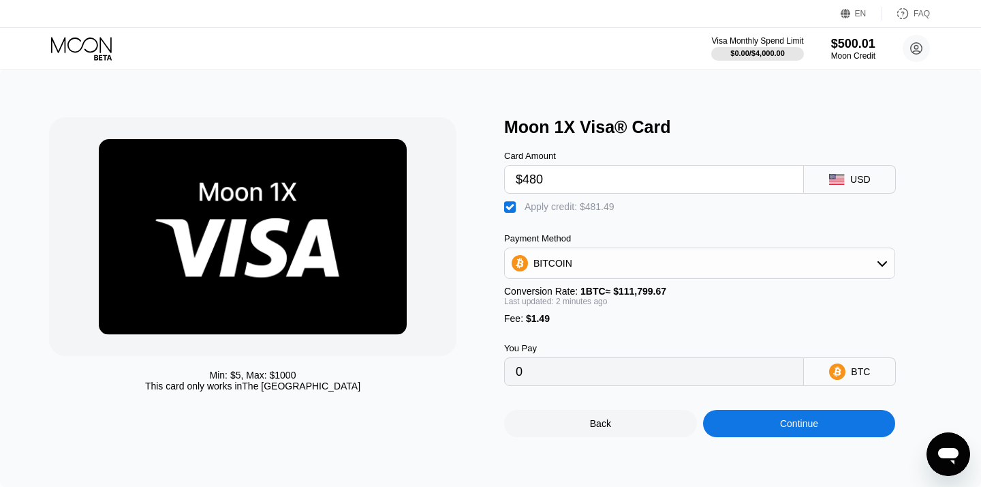
click at [773, 265] on div "BITCOIN" at bounding box center [700, 262] width 390 height 27
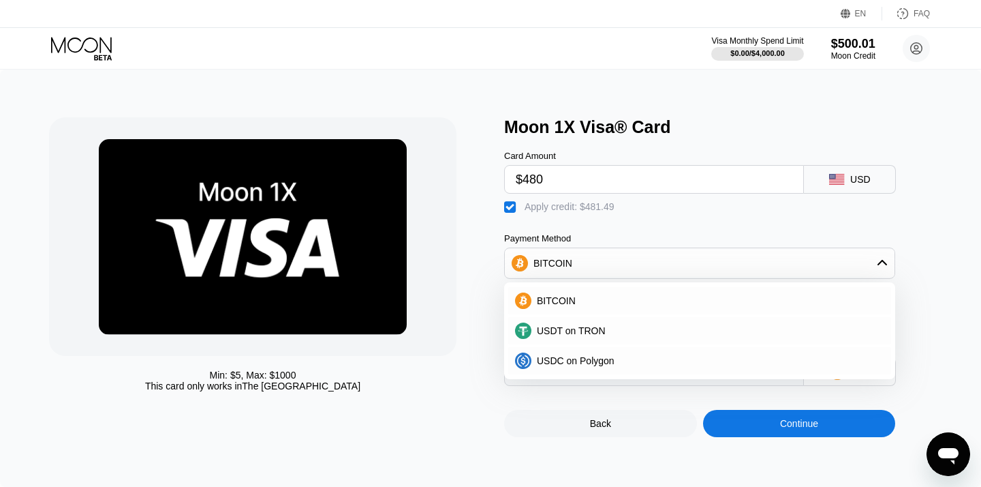
click at [746, 215] on div "Card Amount $480 USD  Apply credit: $481.49 Payment Method BITCOIN BITCOIN USD…" at bounding box center [722, 261] width 436 height 249
click at [756, 265] on div "BITCOIN" at bounding box center [700, 262] width 390 height 27
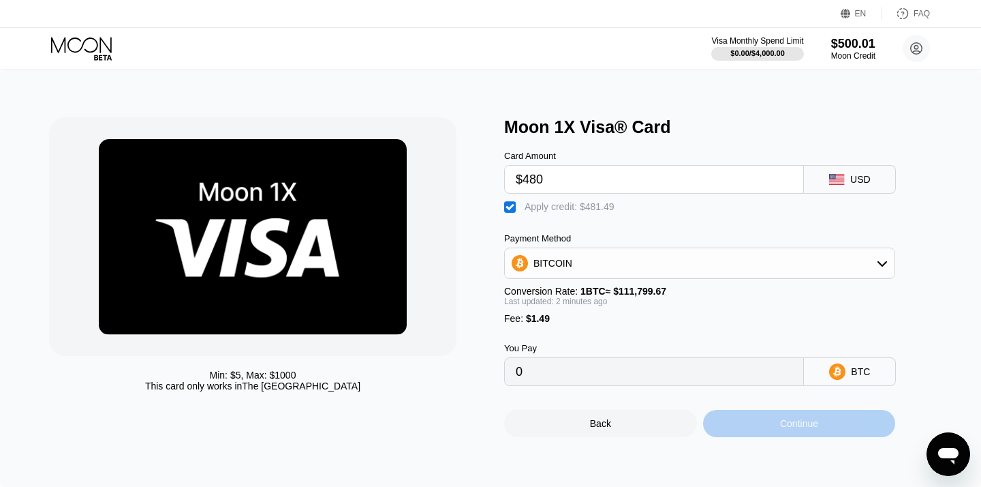
click at [798, 431] on div "Continue" at bounding box center [799, 423] width 193 height 27
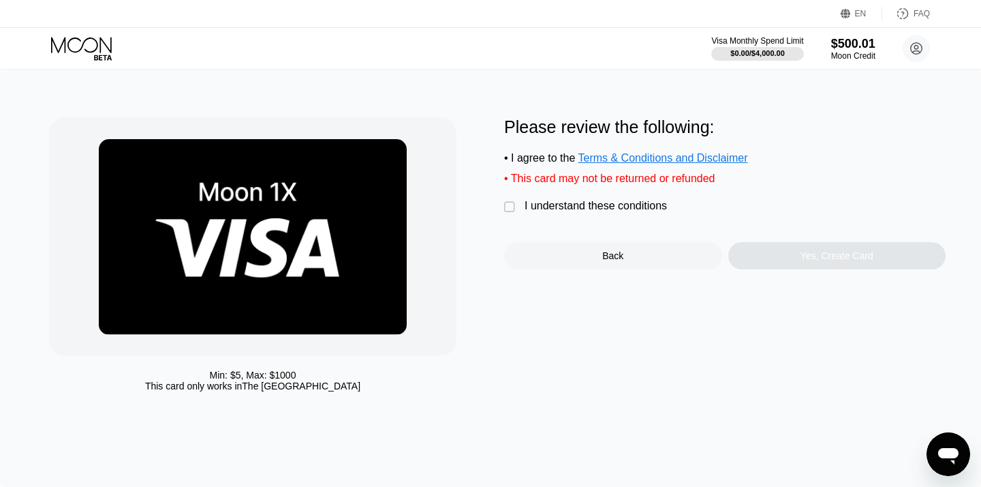
click at [594, 207] on div "I understand these conditions" at bounding box center [596, 206] width 142 height 12
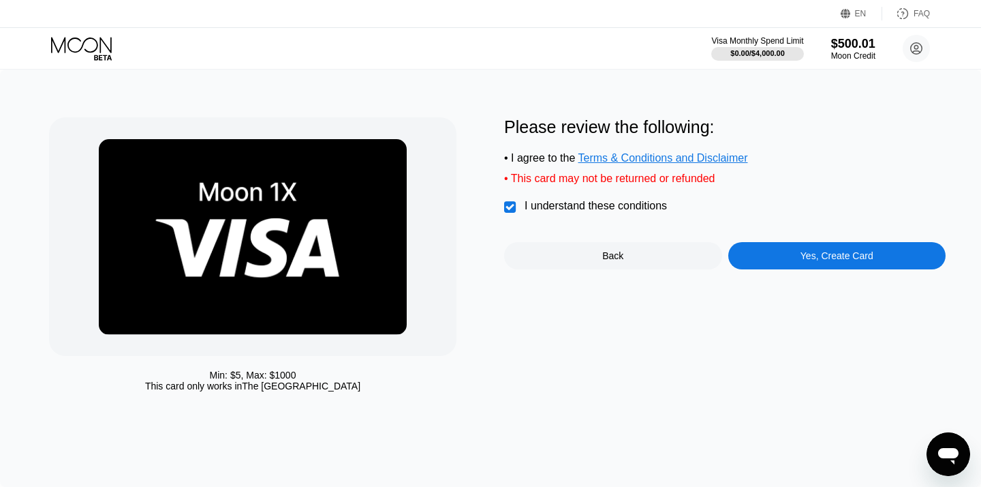
click at [619, 254] on div "Back" at bounding box center [612, 255] width 21 height 11
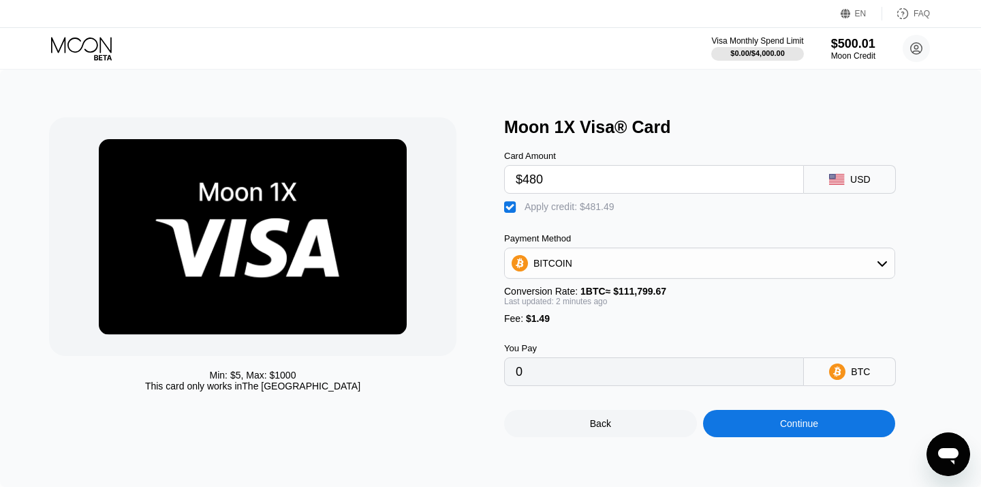
click at [567, 185] on input "$480" at bounding box center [654, 179] width 277 height 27
type input "$495"
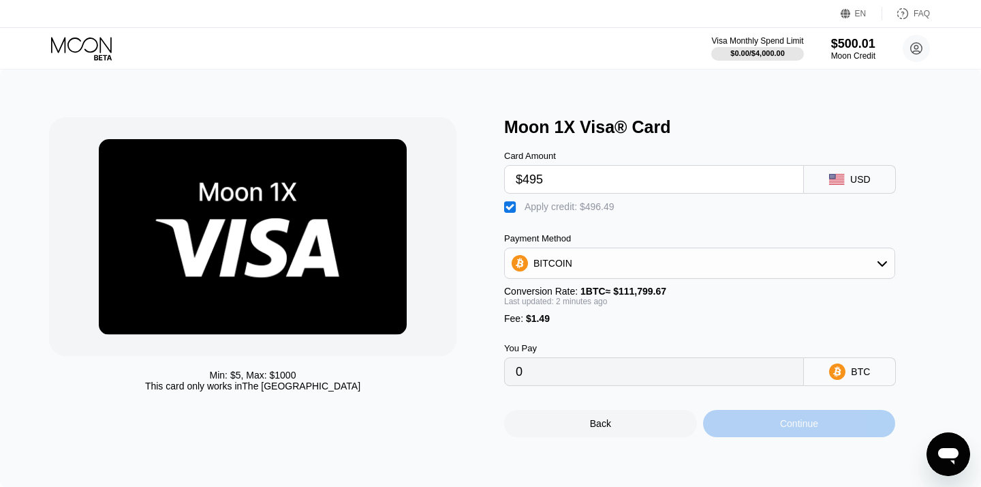
click at [782, 423] on div "Continue" at bounding box center [799, 423] width 38 height 11
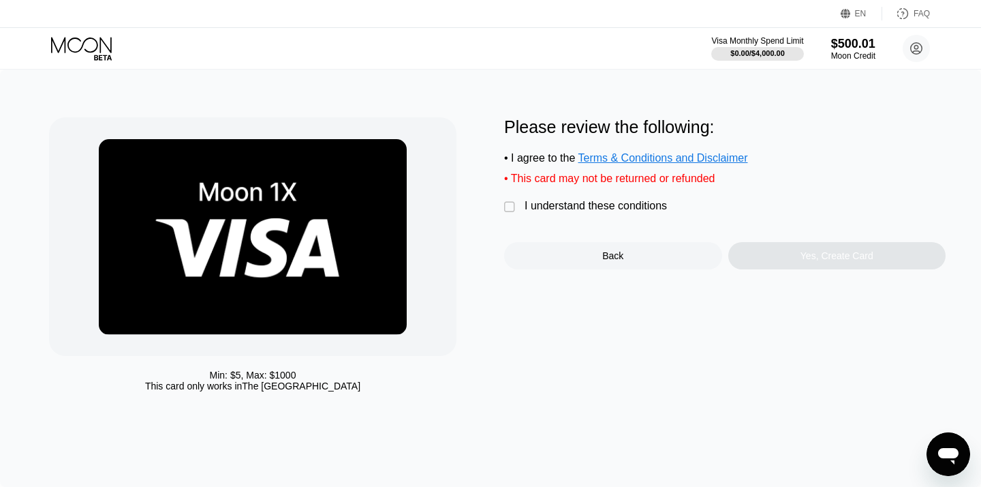
click at [551, 209] on div "I understand these conditions" at bounding box center [596, 206] width 142 height 12
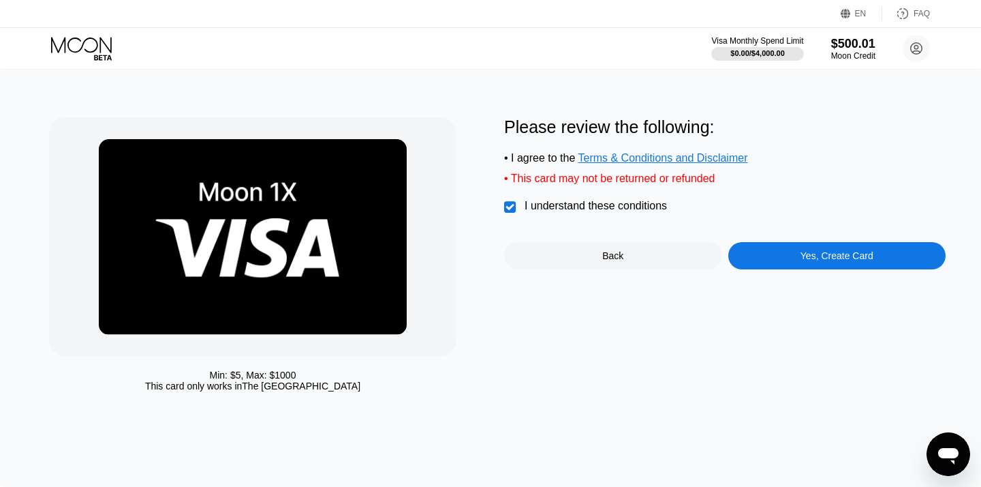
click at [786, 251] on div "Yes, Create Card" at bounding box center [838, 255] width 218 height 27
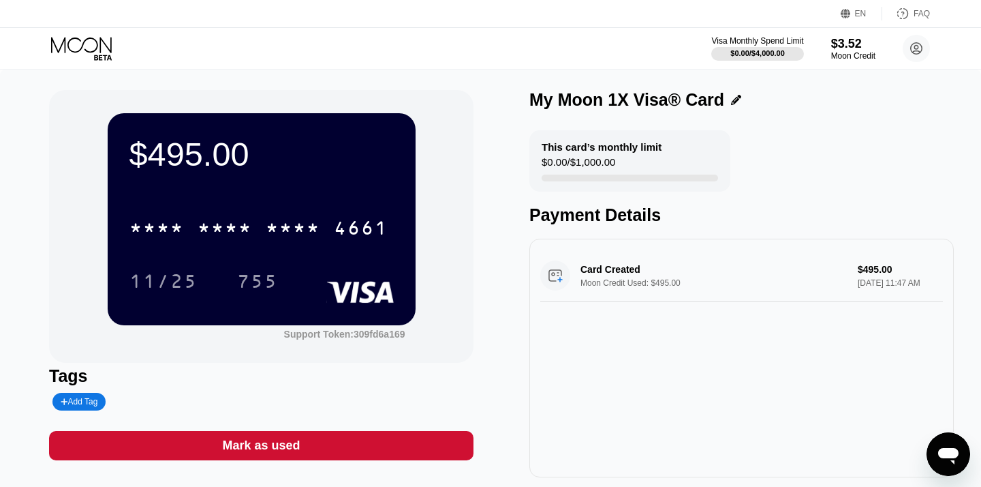
click at [75, 44] on icon at bounding box center [82, 49] width 63 height 24
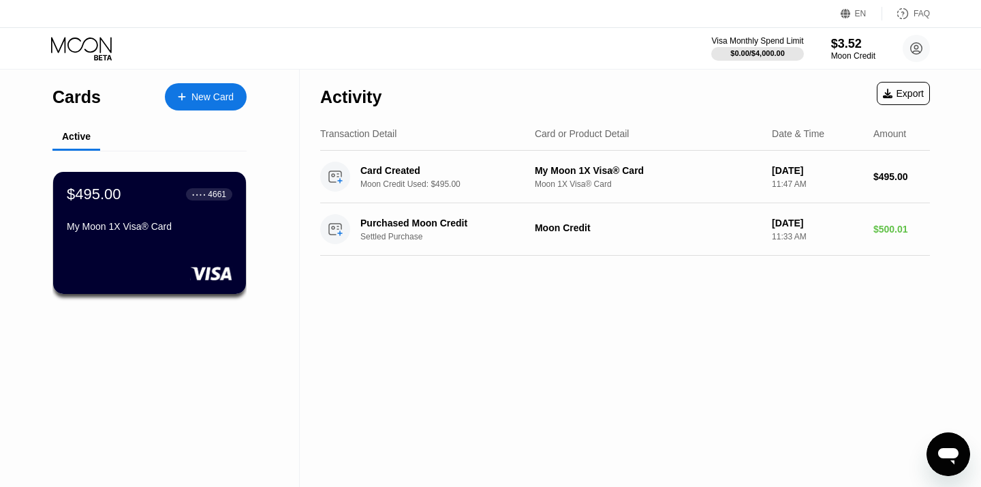
click at [153, 207] on div "$495.00 ● ● ● ● 4661 My Moon 1X Visa® Card" at bounding box center [150, 211] width 166 height 52
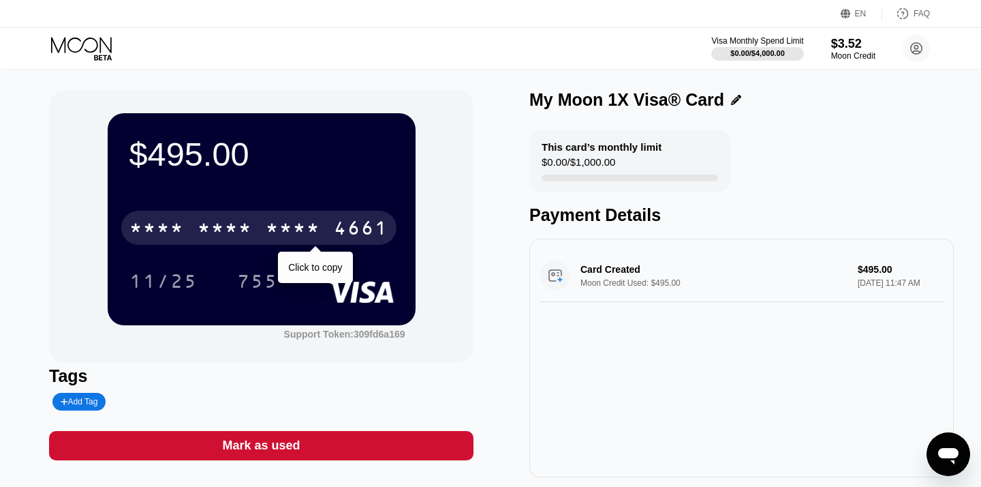
click at [320, 227] on div "* * * *" at bounding box center [293, 230] width 55 height 22
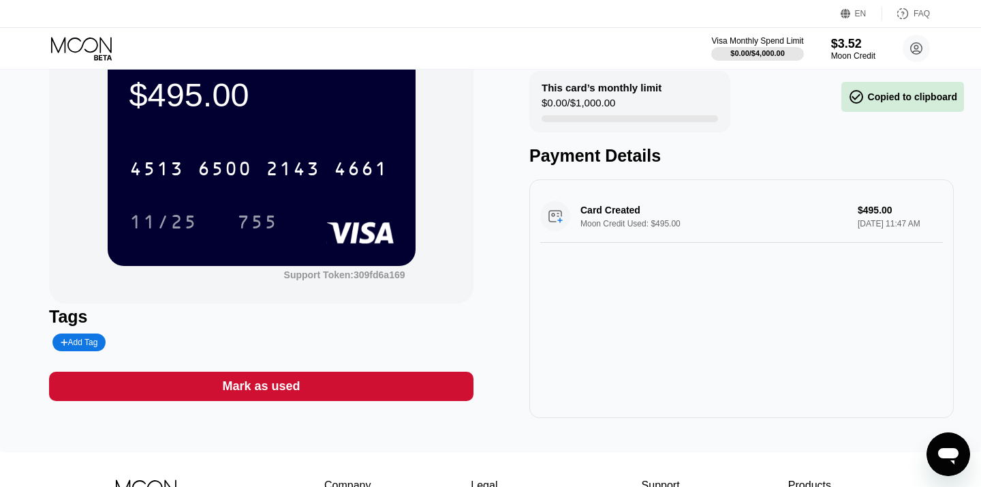
scroll to position [21, 0]
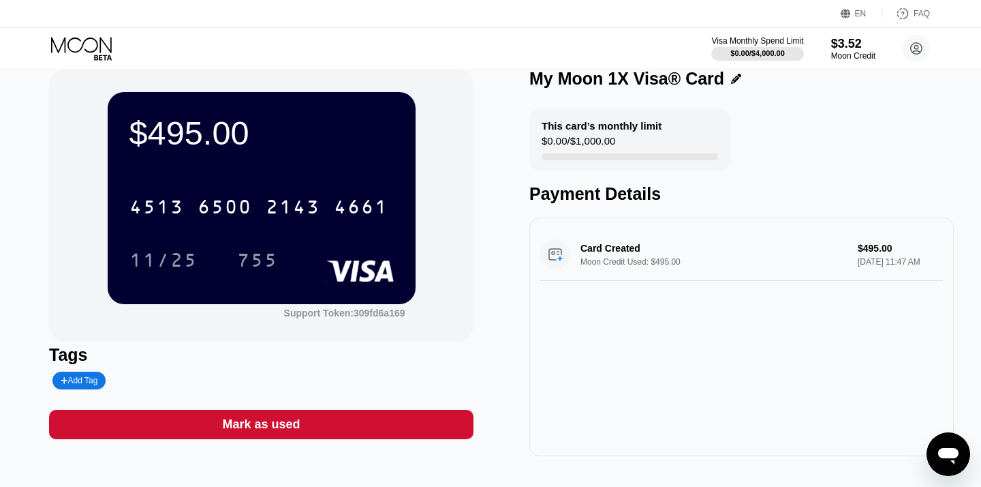
click at [630, 248] on div "Card Created Moon Credit Used: $495.00 $495.00 Sep 22, 2025 11:47 AM" at bounding box center [741, 254] width 403 height 52
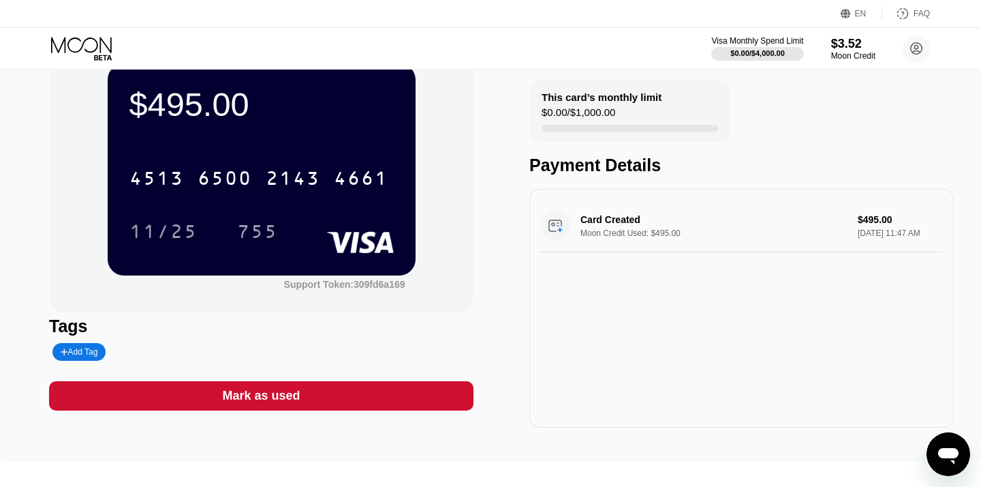
scroll to position [0, 0]
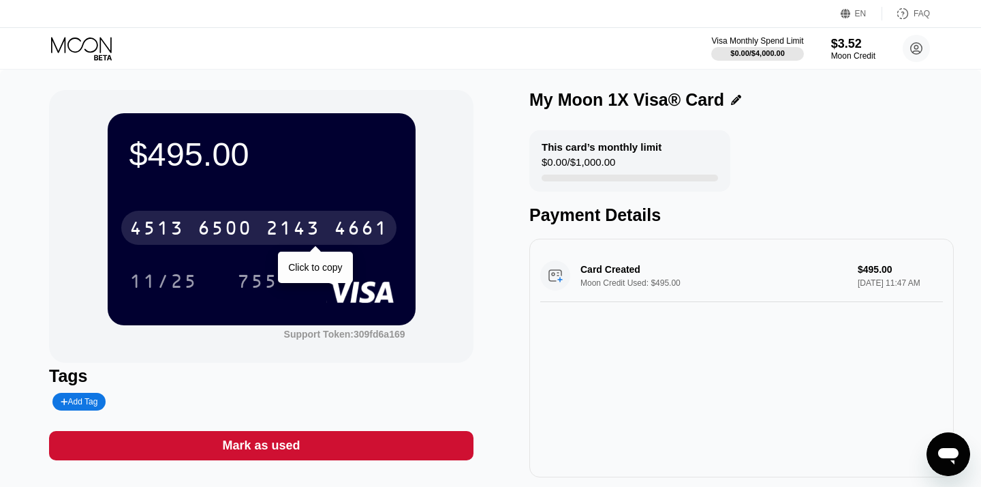
click at [224, 232] on div "6500" at bounding box center [225, 230] width 55 height 22
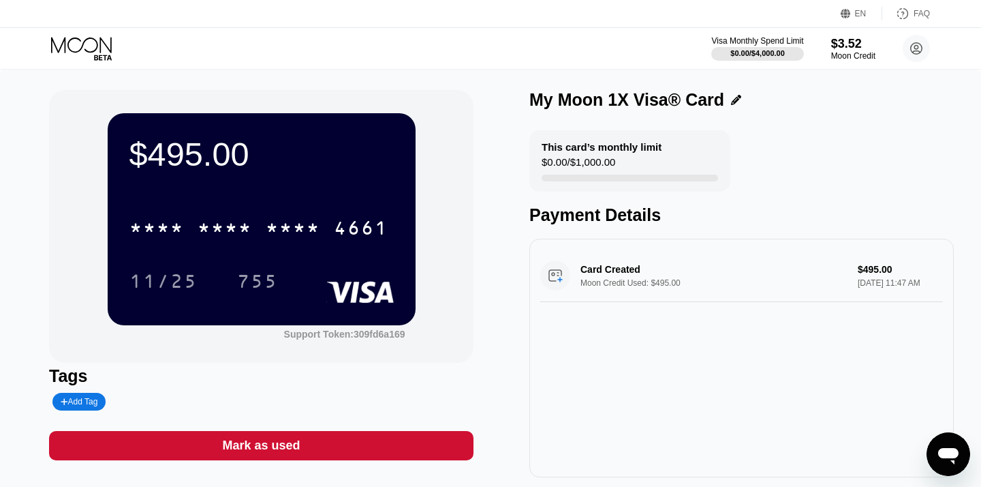
drag, startPoint x: 528, startPoint y: 98, endPoint x: 651, endPoint y: 97, distance: 122.7
click at [651, 97] on div "$495.00 * * * * * * * * * * * * 4661 11/25 755 Support Token: 309fd6a169 Tags A…" at bounding box center [490, 283] width 883 height 387
drag, startPoint x: 660, startPoint y: 101, endPoint x: 525, endPoint y: 100, distance: 134.9
click at [525, 100] on div "$495.00 * * * * * * * * * * * * 4661 11/25 755 Support Token: 309fd6a169 Tags A…" at bounding box center [490, 283] width 883 height 387
copy div "My Moon 1X Visa"
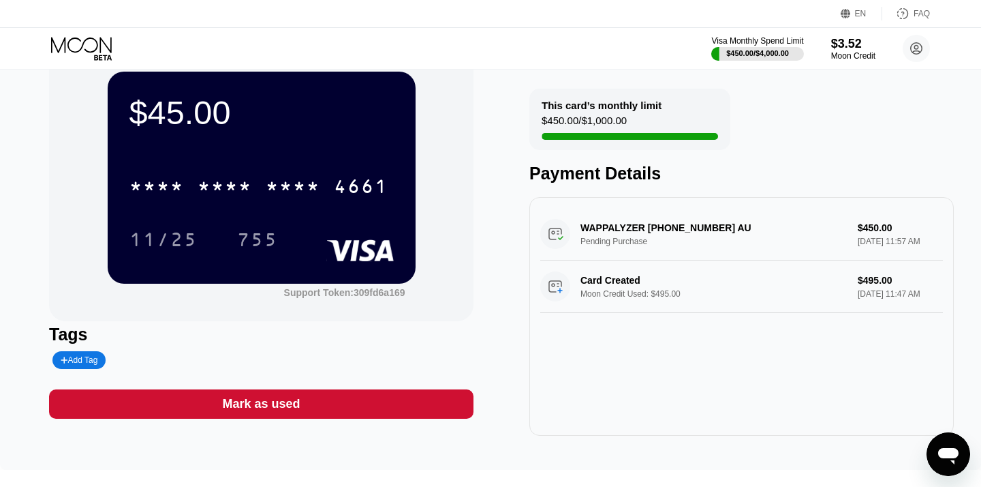
scroll to position [40, 0]
